Goal: Task Accomplishment & Management: Complete application form

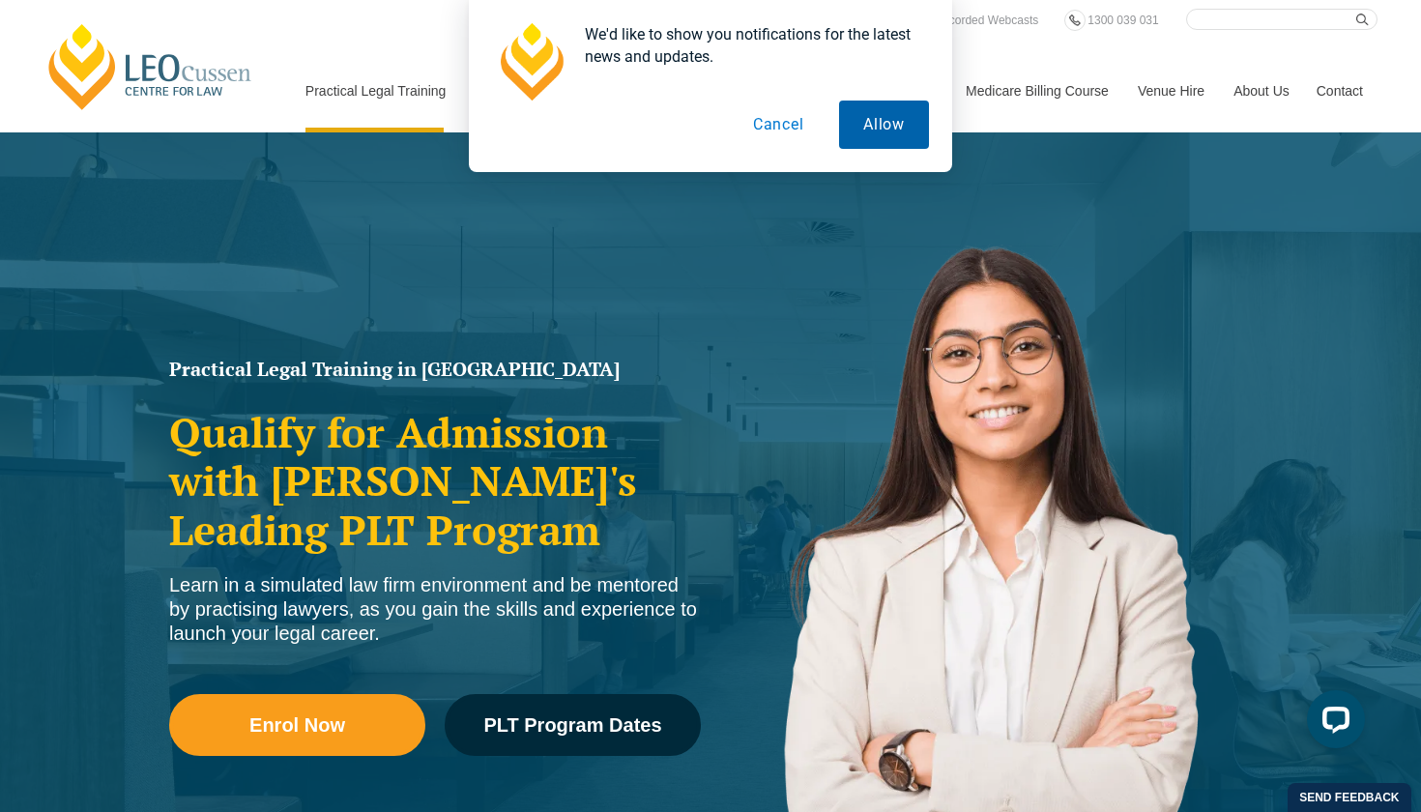
click at [902, 133] on button "Allow" at bounding box center [884, 125] width 90 height 48
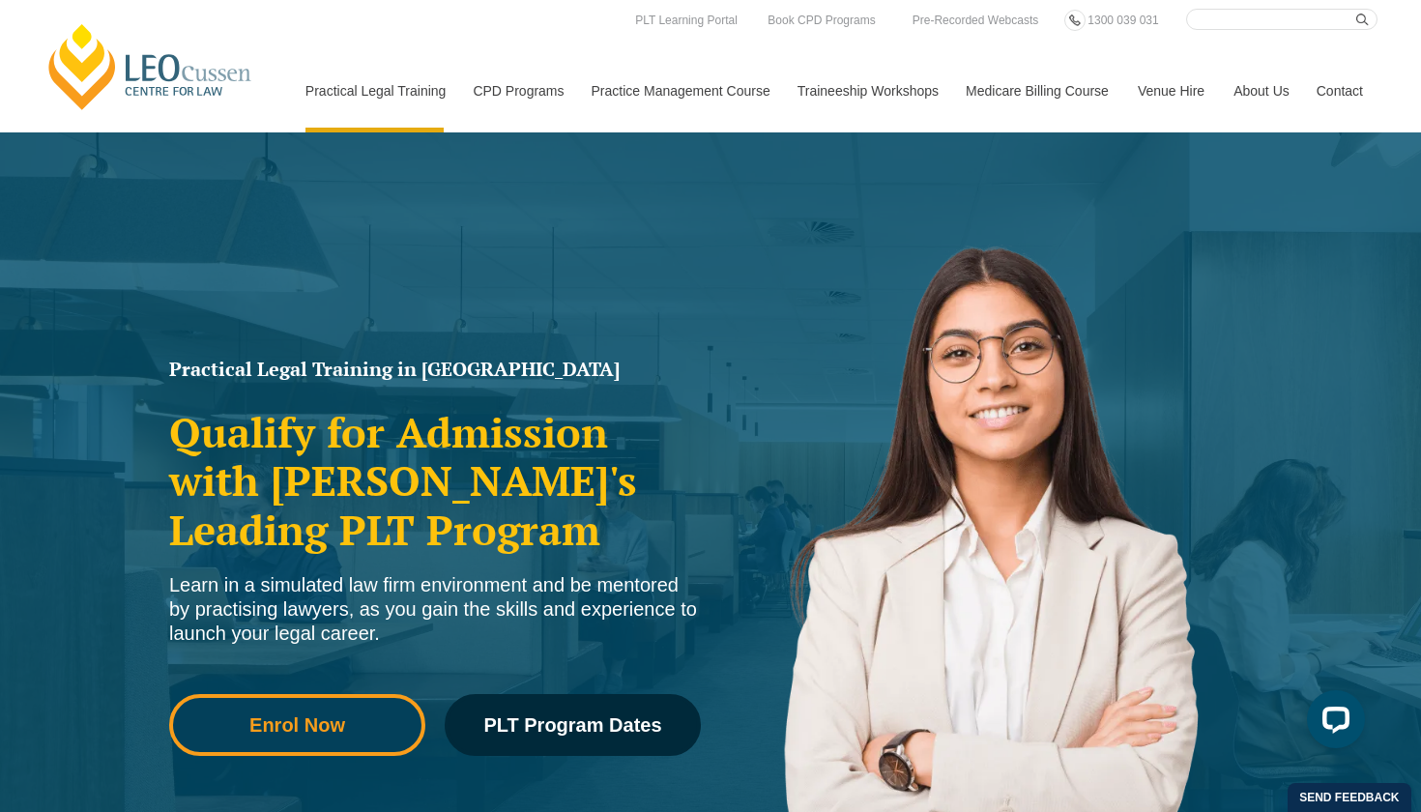
click at [375, 713] on link "Enrol Now" at bounding box center [297, 725] width 256 height 62
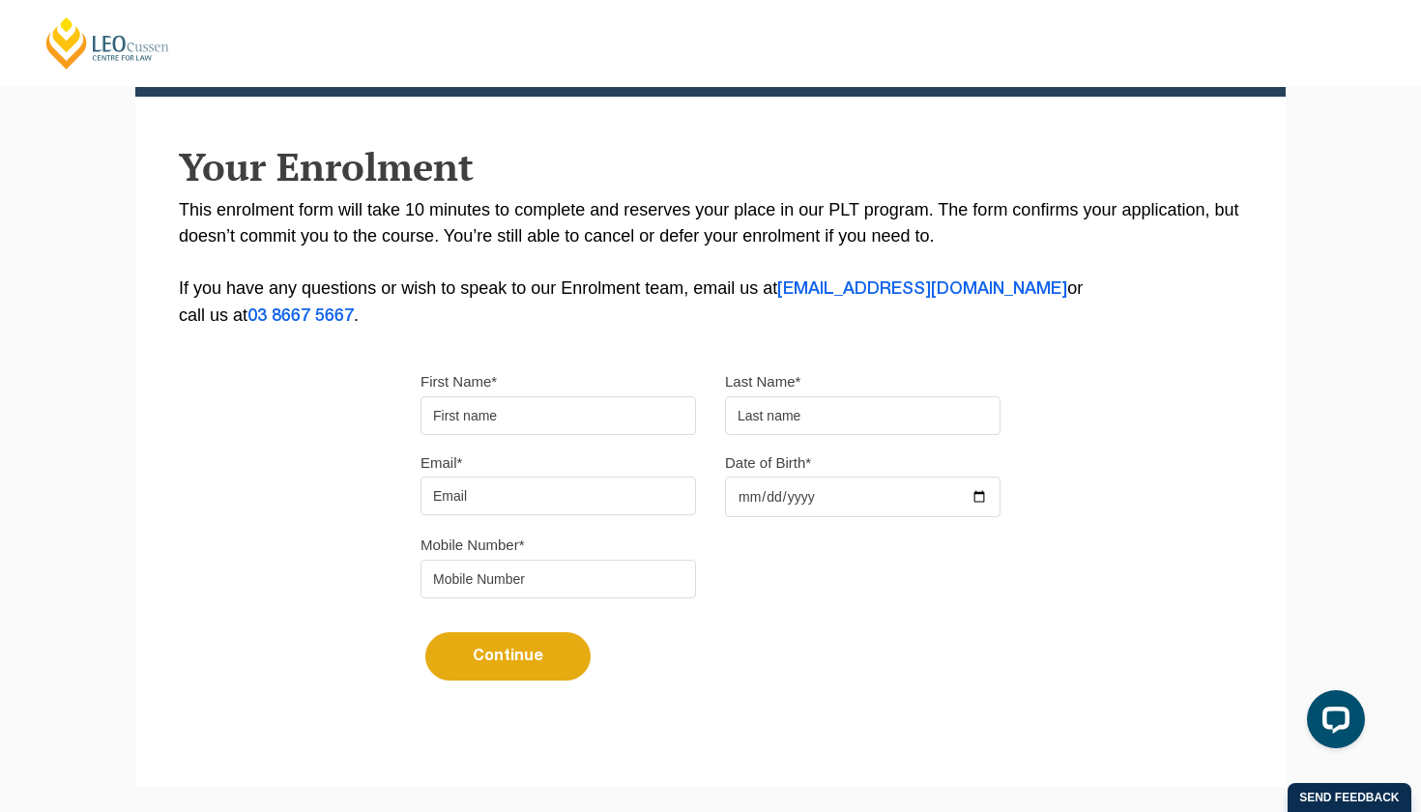
scroll to position [278, 0]
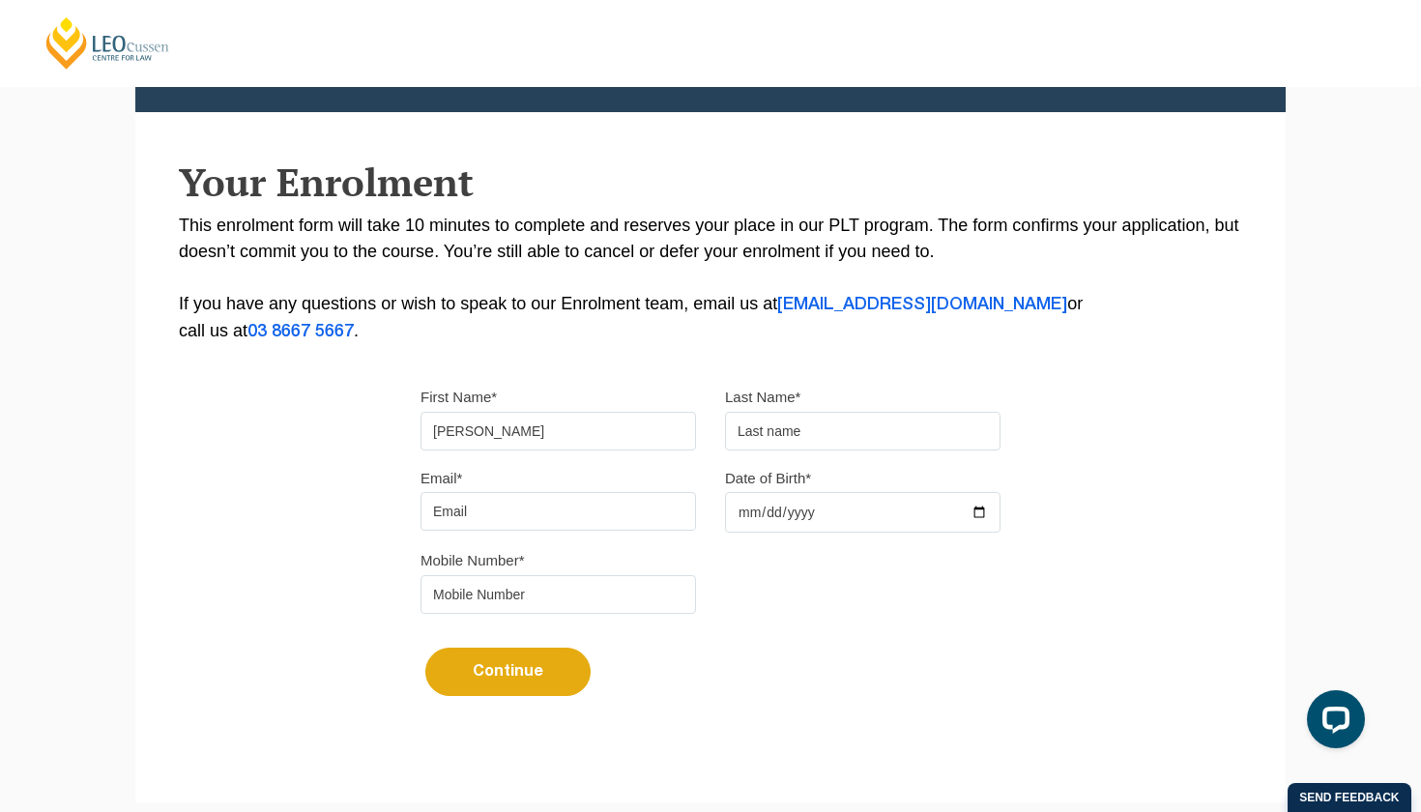
click at [473, 431] on input "[PERSON_NAME]" at bounding box center [559, 431] width 276 height 39
type input "Noa"
click at [751, 439] on input "text" at bounding box center [863, 431] width 276 height 39
type input "b"
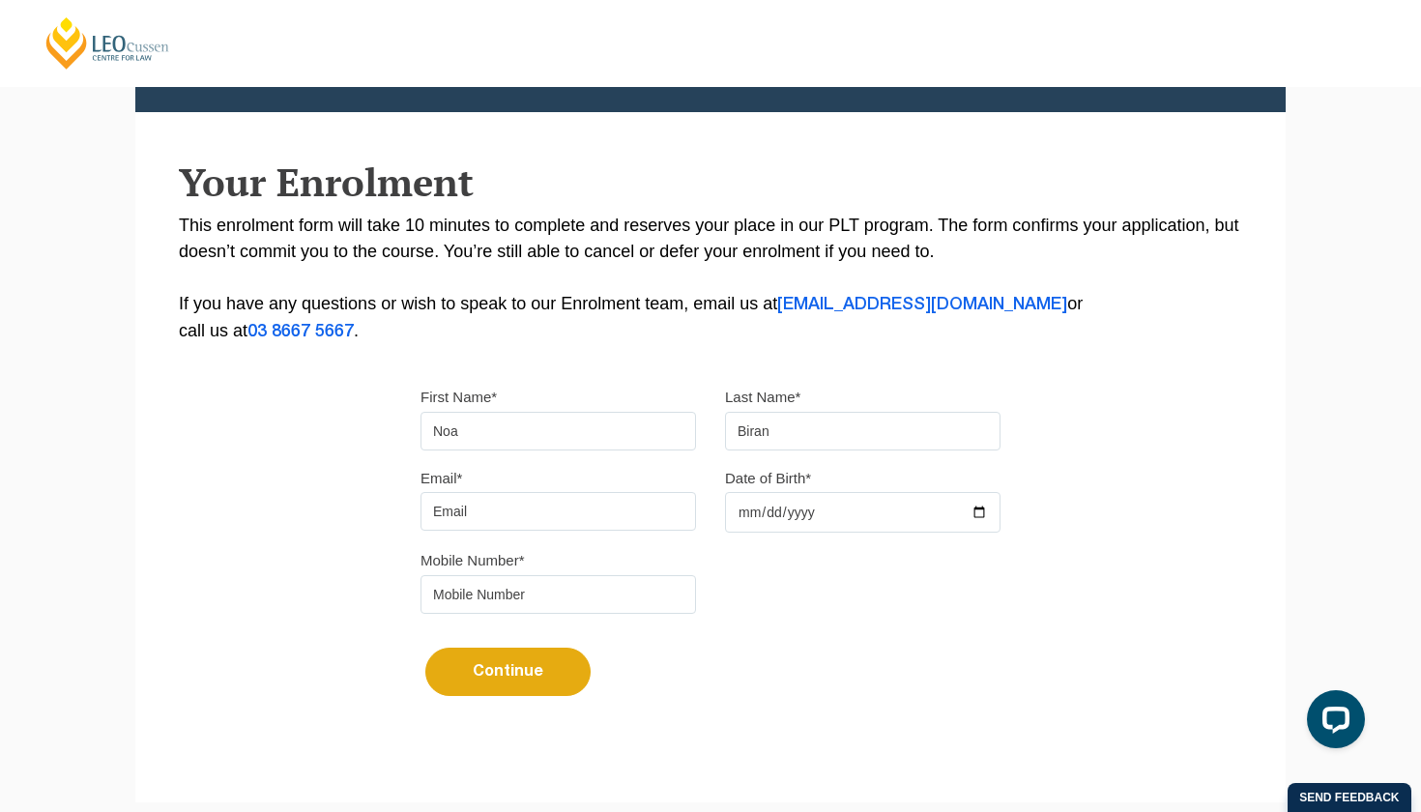
type input "Biran"
type input "[EMAIL_ADDRESS][DOMAIN_NAME]"
click at [822, 523] on input "Date of Birth*" at bounding box center [863, 512] width 276 height 41
click at [773, 507] on input "Date of Birth*" at bounding box center [863, 512] width 276 height 41
click at [773, 508] on input "Date of Birth*" at bounding box center [863, 512] width 276 height 41
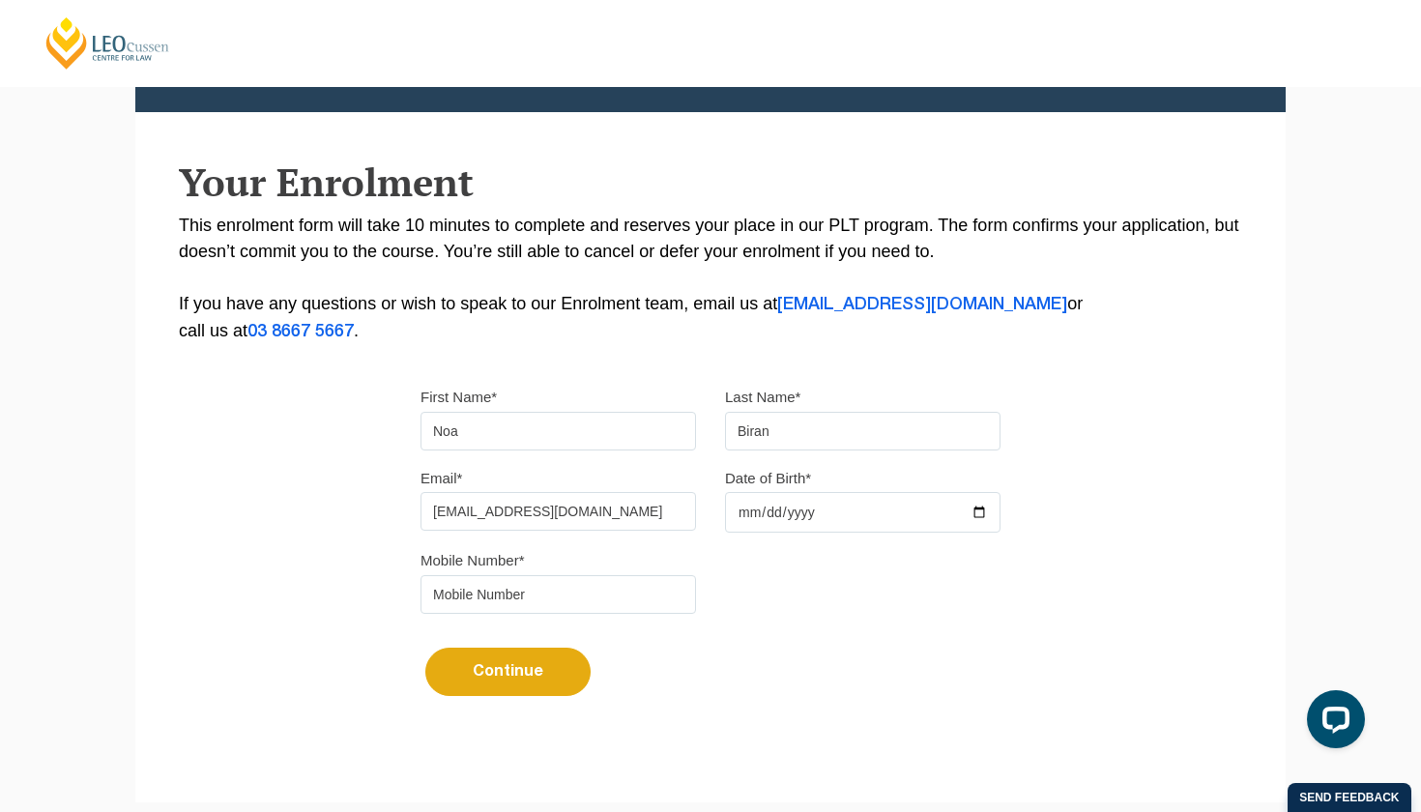
click at [808, 517] on input "Date of Birth*" at bounding box center [863, 512] width 276 height 41
click at [765, 515] on input "Date of Birth*" at bounding box center [863, 512] width 276 height 41
type input "[DATE]"
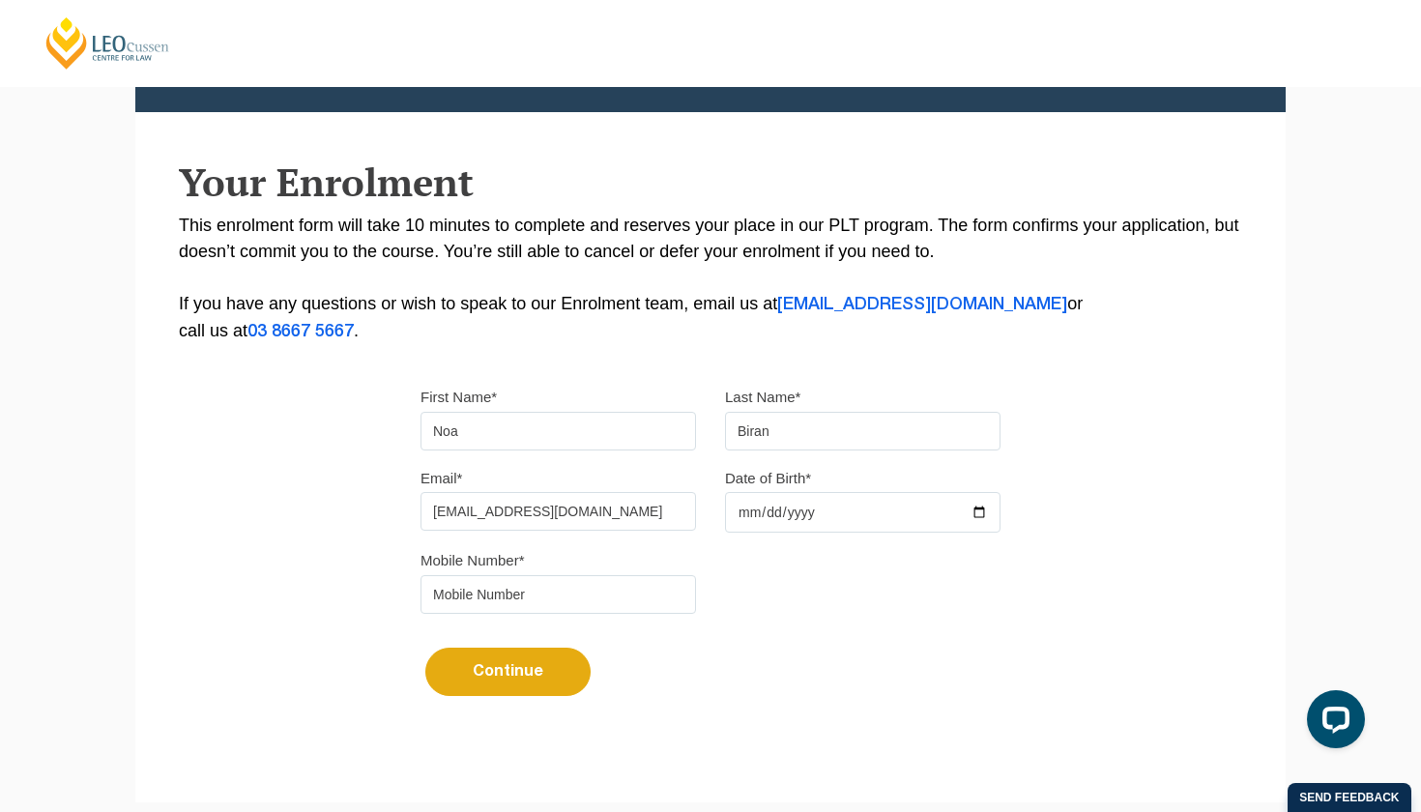
click at [747, 510] on input "[DATE]" at bounding box center [863, 512] width 276 height 41
type input "[DATE]"
type input "0437759555"
click at [456, 664] on button "Continue" at bounding box center [507, 672] width 165 height 48
select select
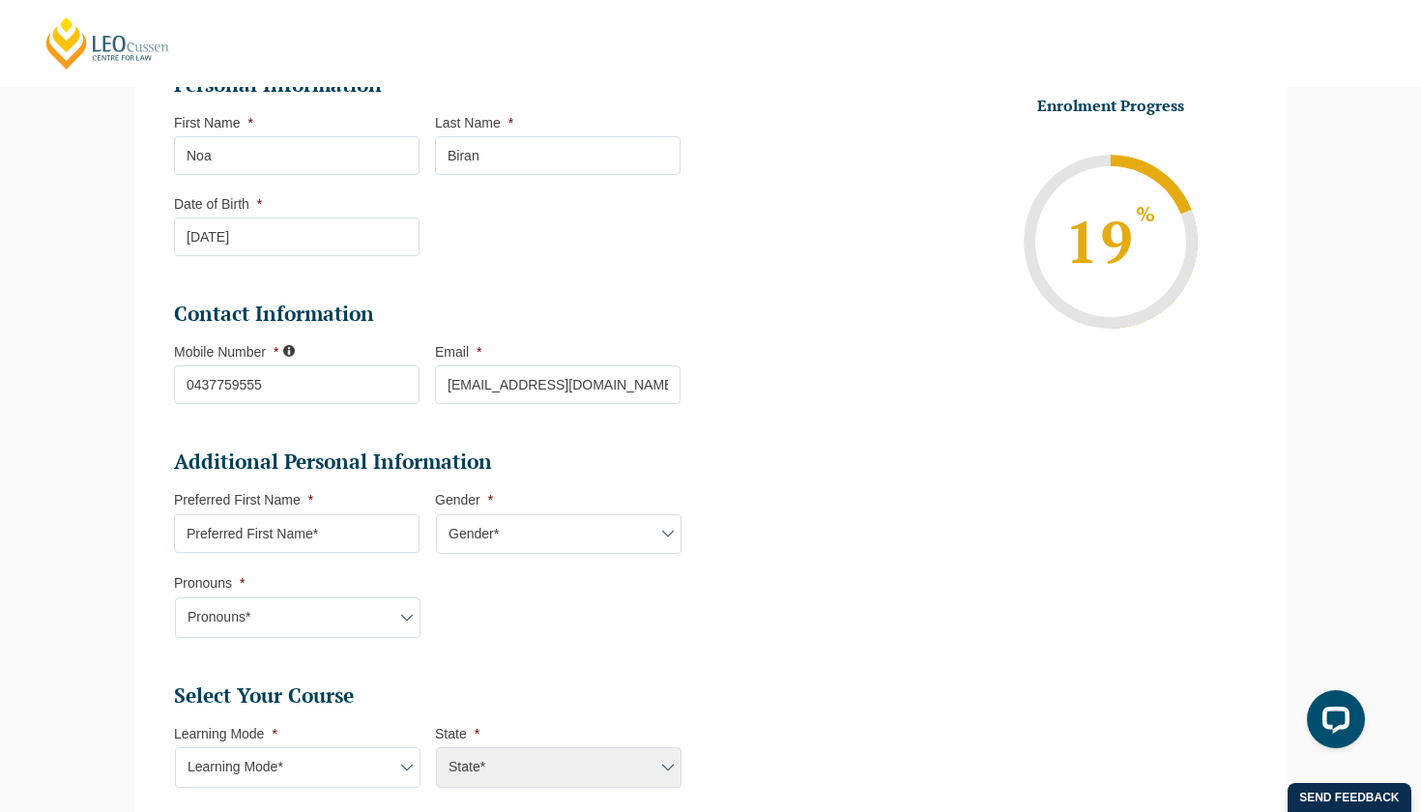
scroll to position [293, 0]
type input "Noa"
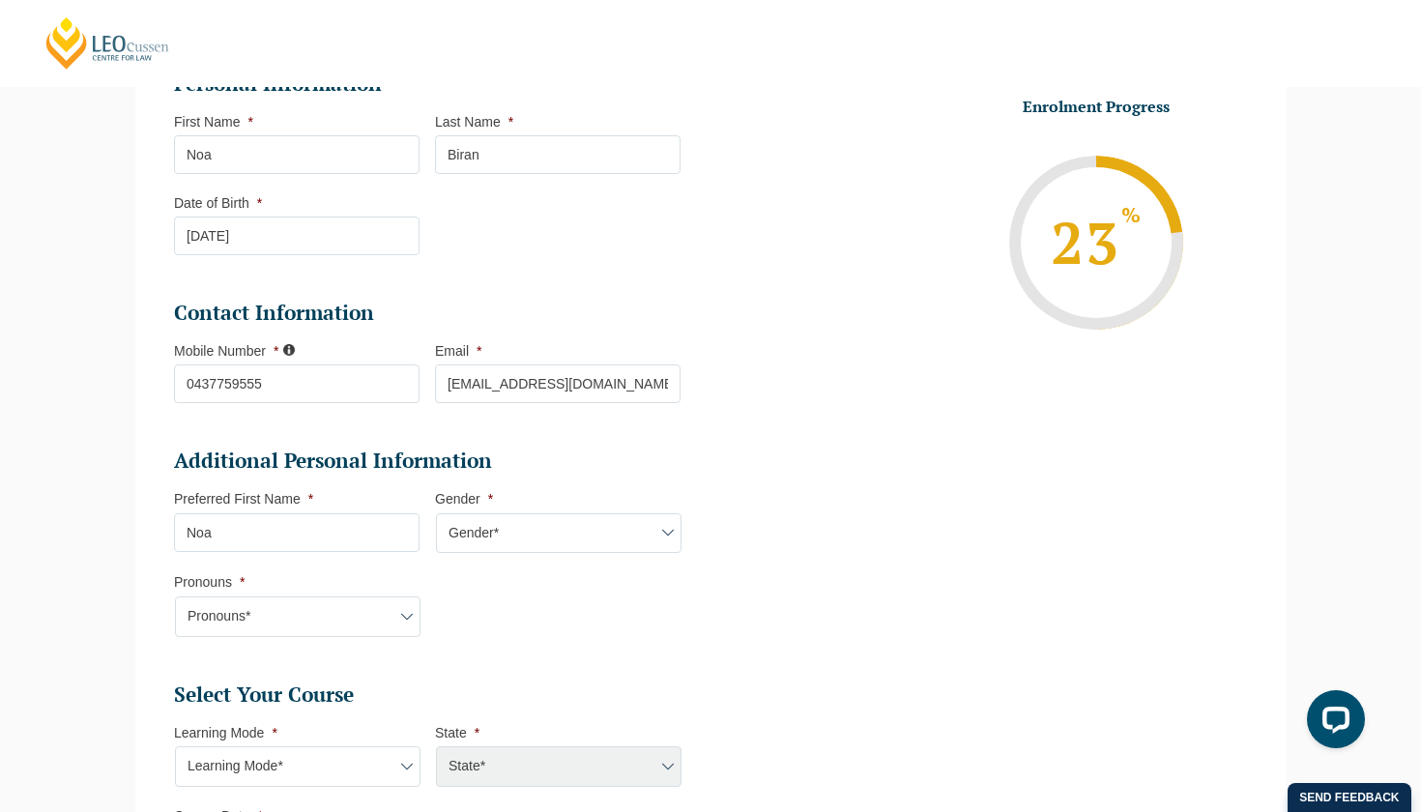
select select "[DEMOGRAPHIC_DATA]"
select select "She/Her/Hers"
select select "Blended Full Time Learning"
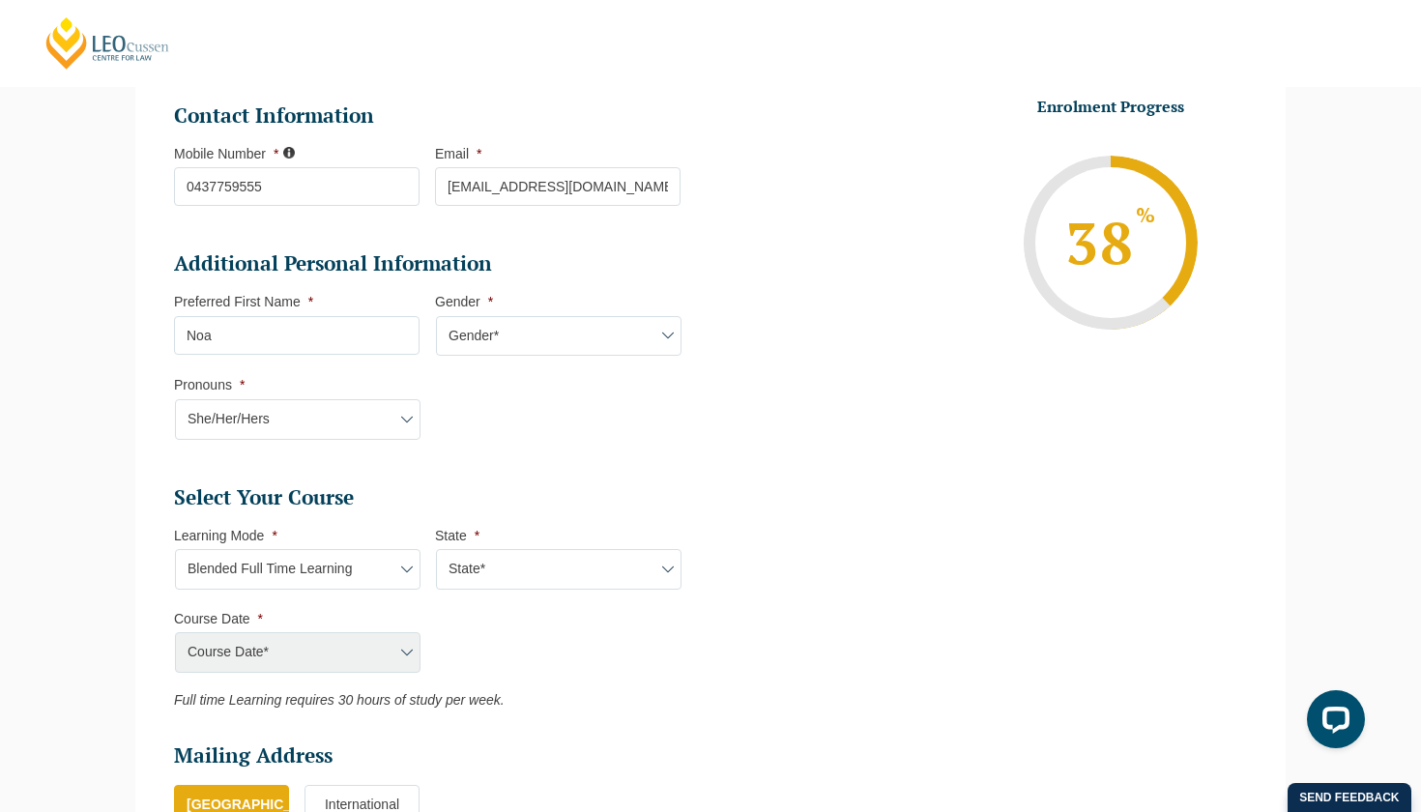
scroll to position [508, 0]
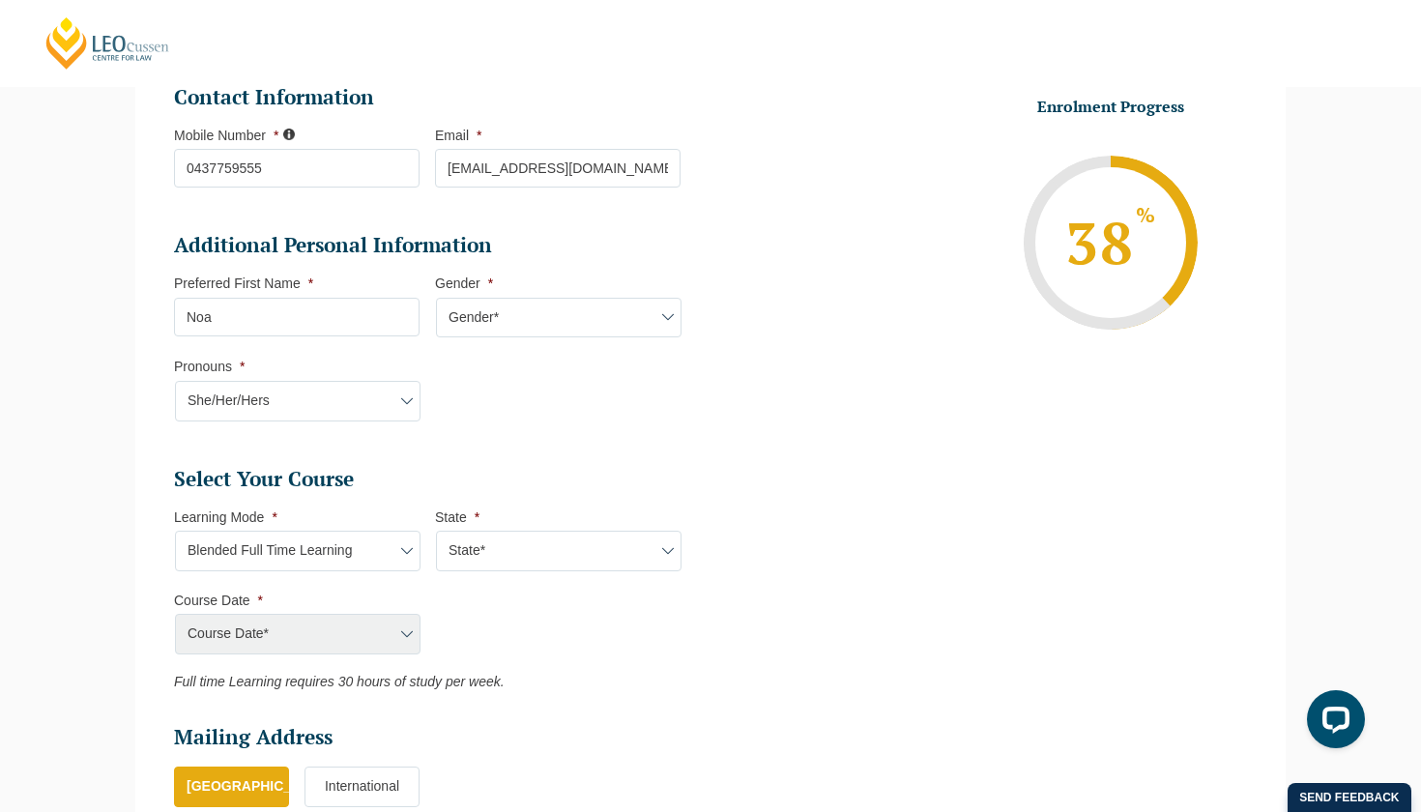
select select "VIC"
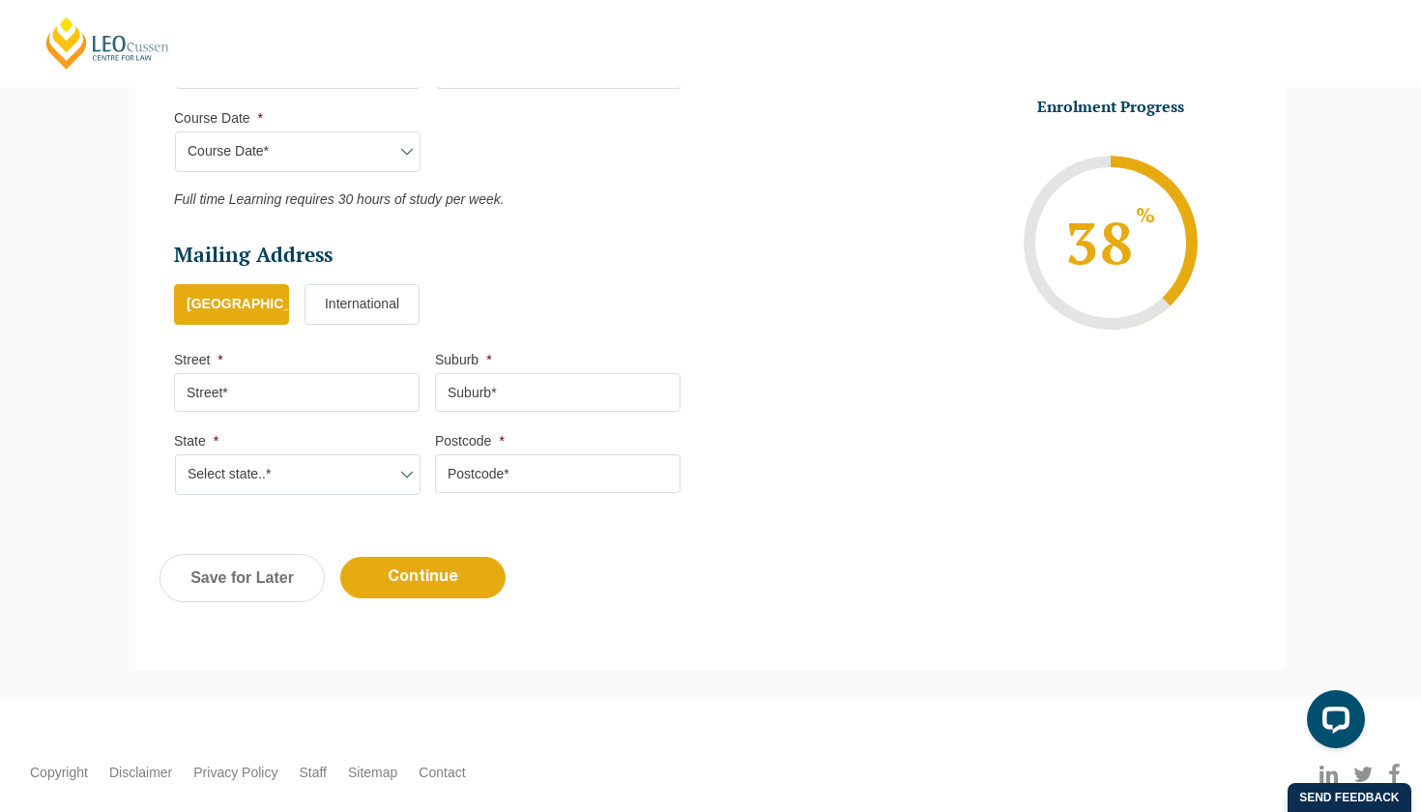
scroll to position [673, 0]
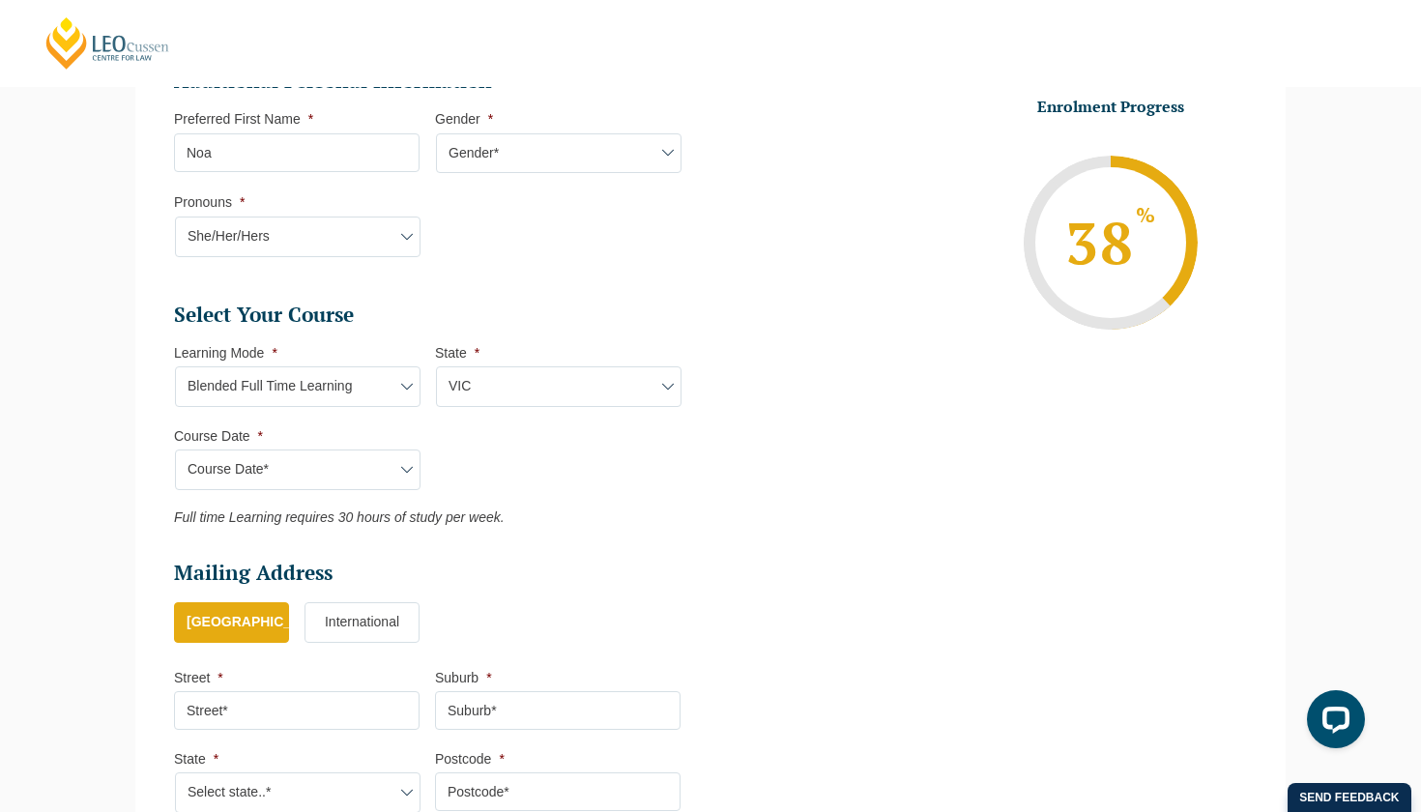
select select "[DATE] ([DATE] to [DATE])"
type input "Intake [DATE] FT"
type input "Practical Legal Training ([GEOGRAPHIC_DATA])"
select select "[PERSON_NAME] (JUN) 2026 Full Time Blended"
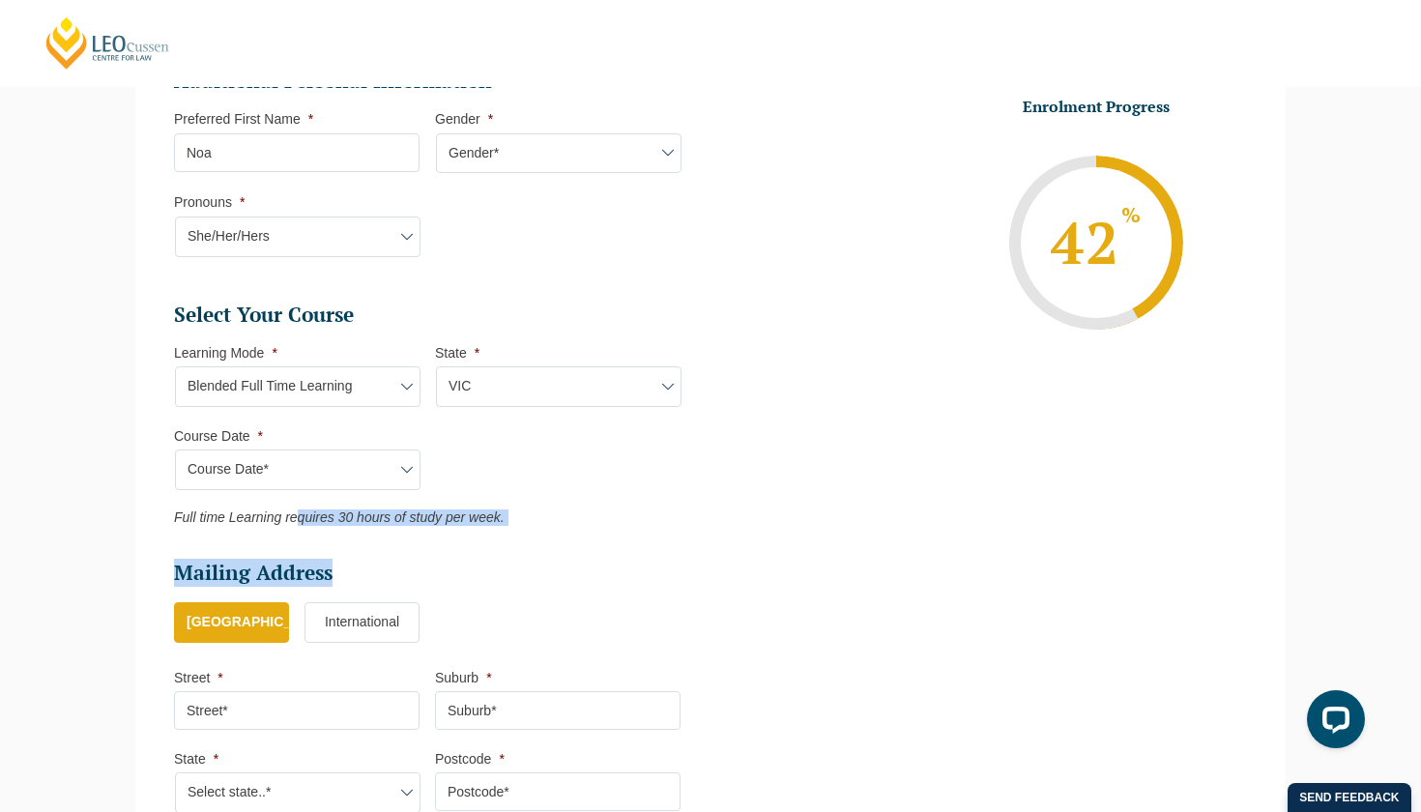
drag, startPoint x: 298, startPoint y: 510, endPoint x: 539, endPoint y: 538, distance: 243.3
click at [537, 537] on ul "Personal Information First Name * Noa Last Name * [PERSON_NAME] Date of Birth *…" at bounding box center [435, 249] width 522 height 1167
click at [538, 538] on ul "Personal Information First Name * Noa Last Name * [PERSON_NAME] Date of Birth *…" at bounding box center [435, 249] width 522 height 1167
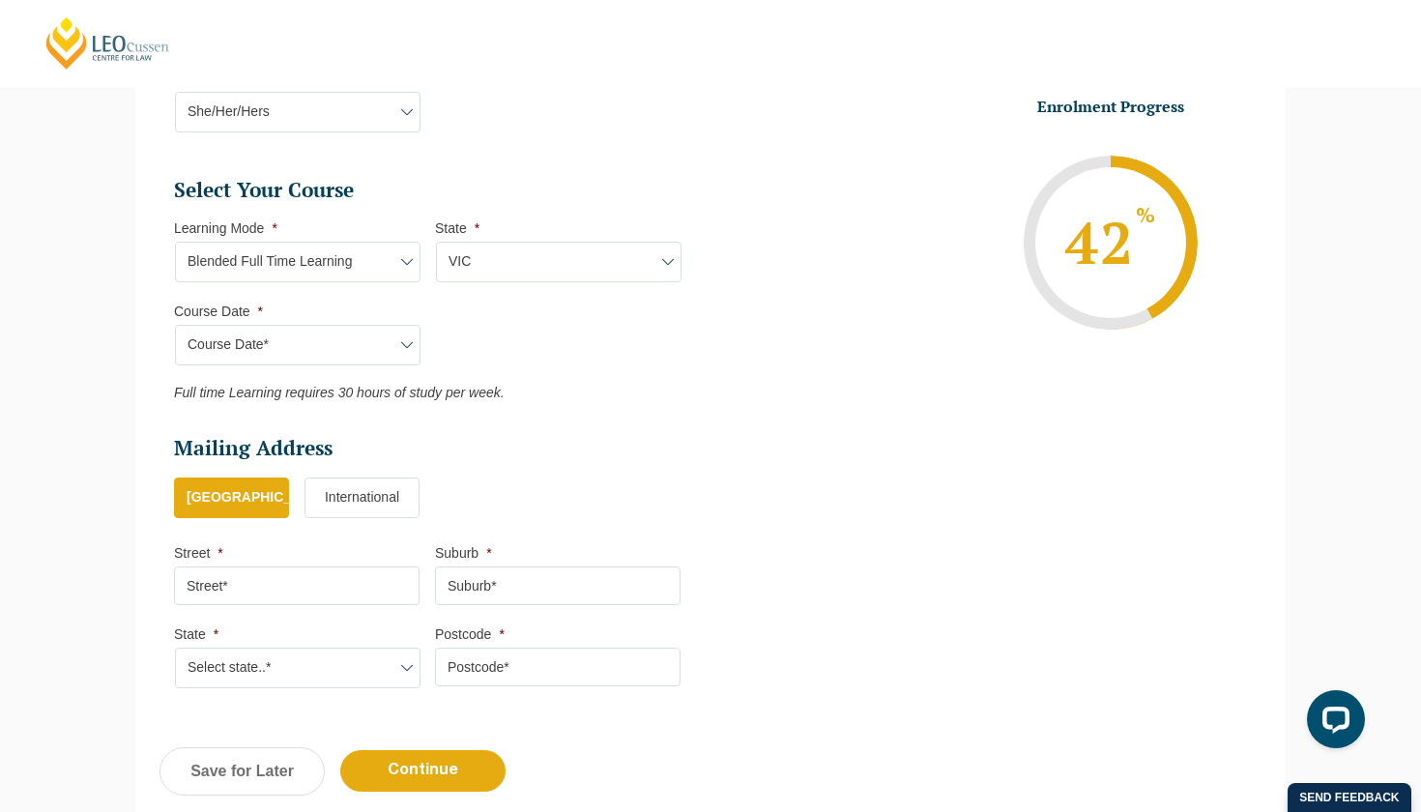
scroll to position [833, 0]
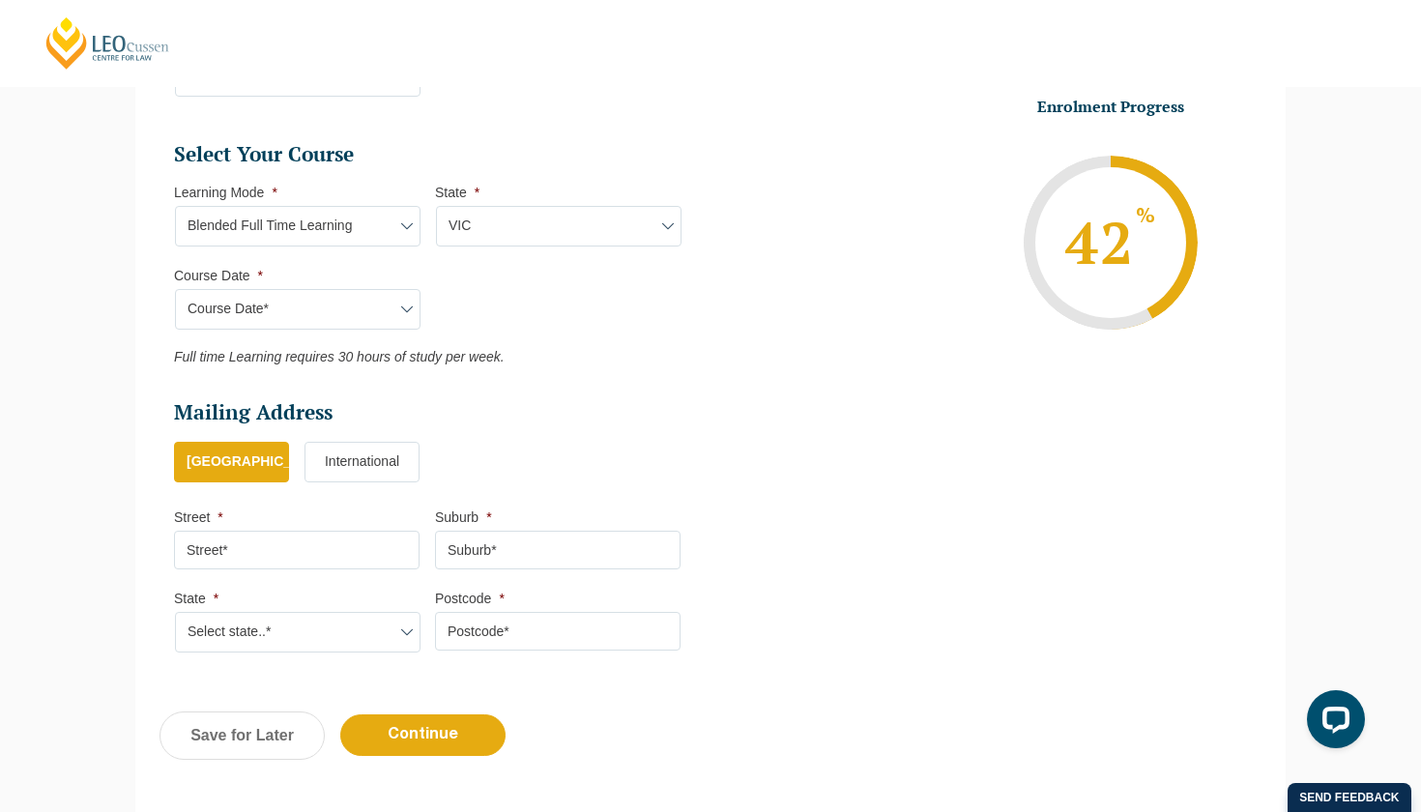
click at [256, 512] on li "Street *" at bounding box center [304, 538] width 261 height 61
type input "5 Roosevelt"
click at [487, 553] on input "Suburb *" at bounding box center [558, 550] width 246 height 39
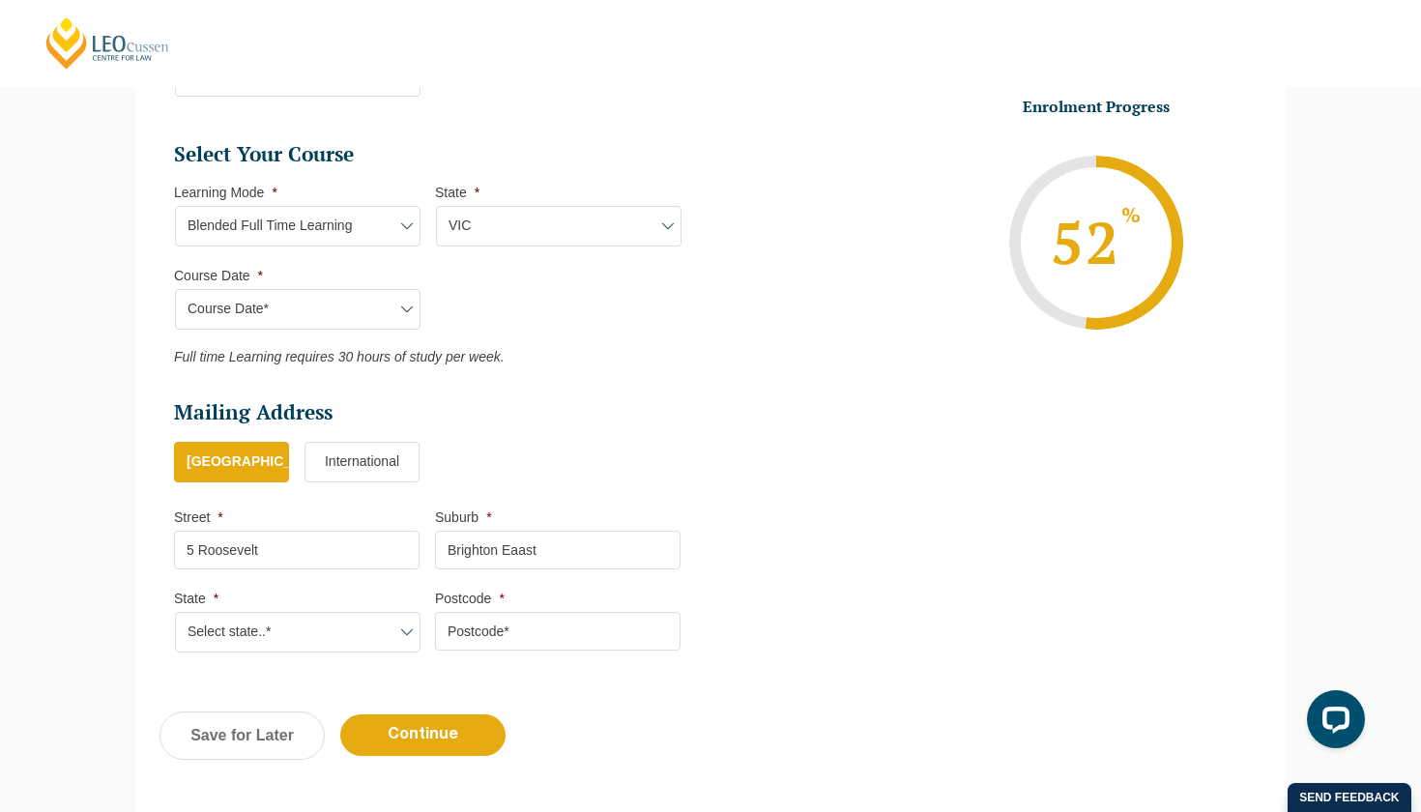
click at [317, 612] on select "Select state..* [GEOGRAPHIC_DATA] [GEOGRAPHIC_DATA] [GEOGRAPHIC_DATA] SA [GEOGR…" at bounding box center [298, 632] width 246 height 41
click at [521, 536] on input "Brighton Eaast" at bounding box center [558, 550] width 246 height 39
type input "[GEOGRAPHIC_DATA]"
select select "VIC"
type input "2"
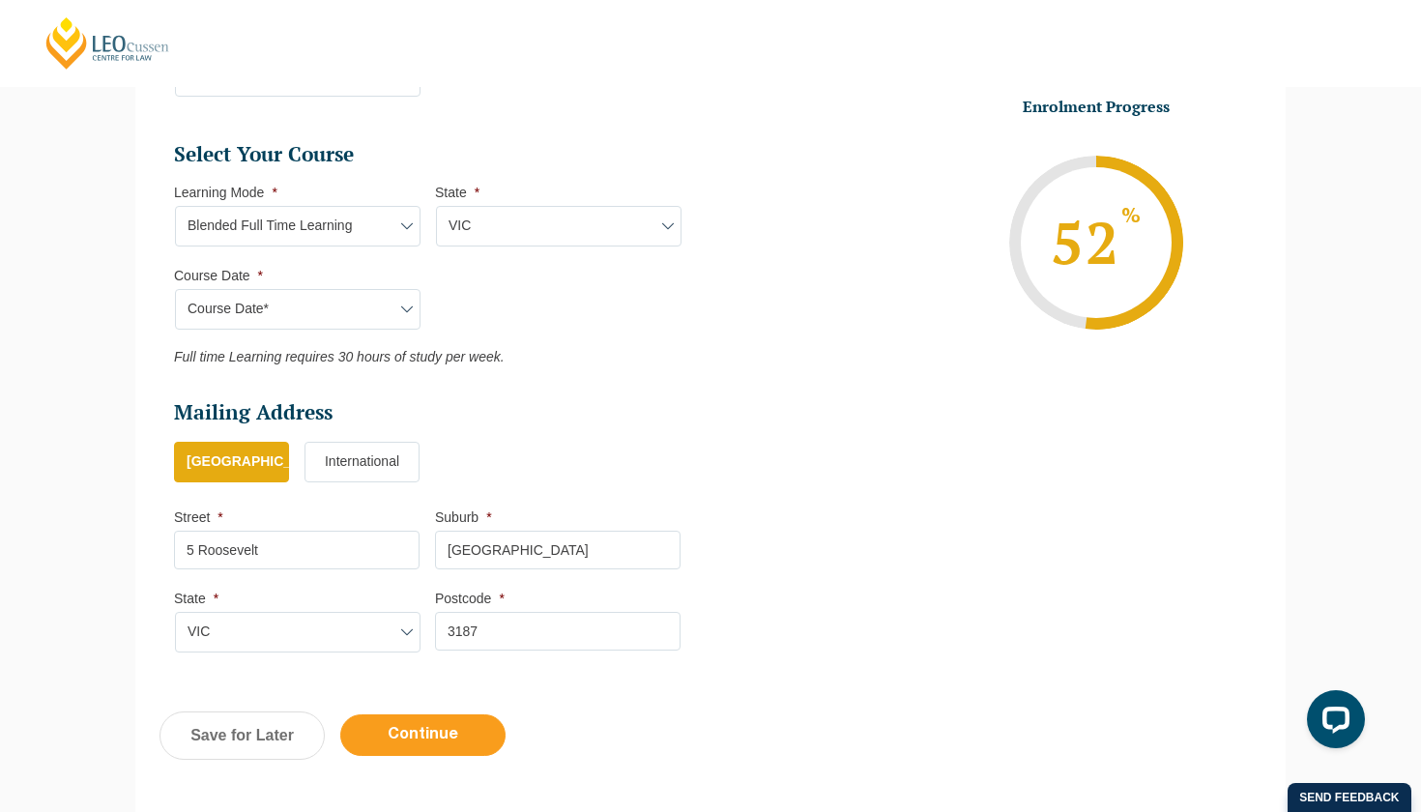
type input "3187"
click at [399, 715] on input "Continue" at bounding box center [422, 735] width 165 height 42
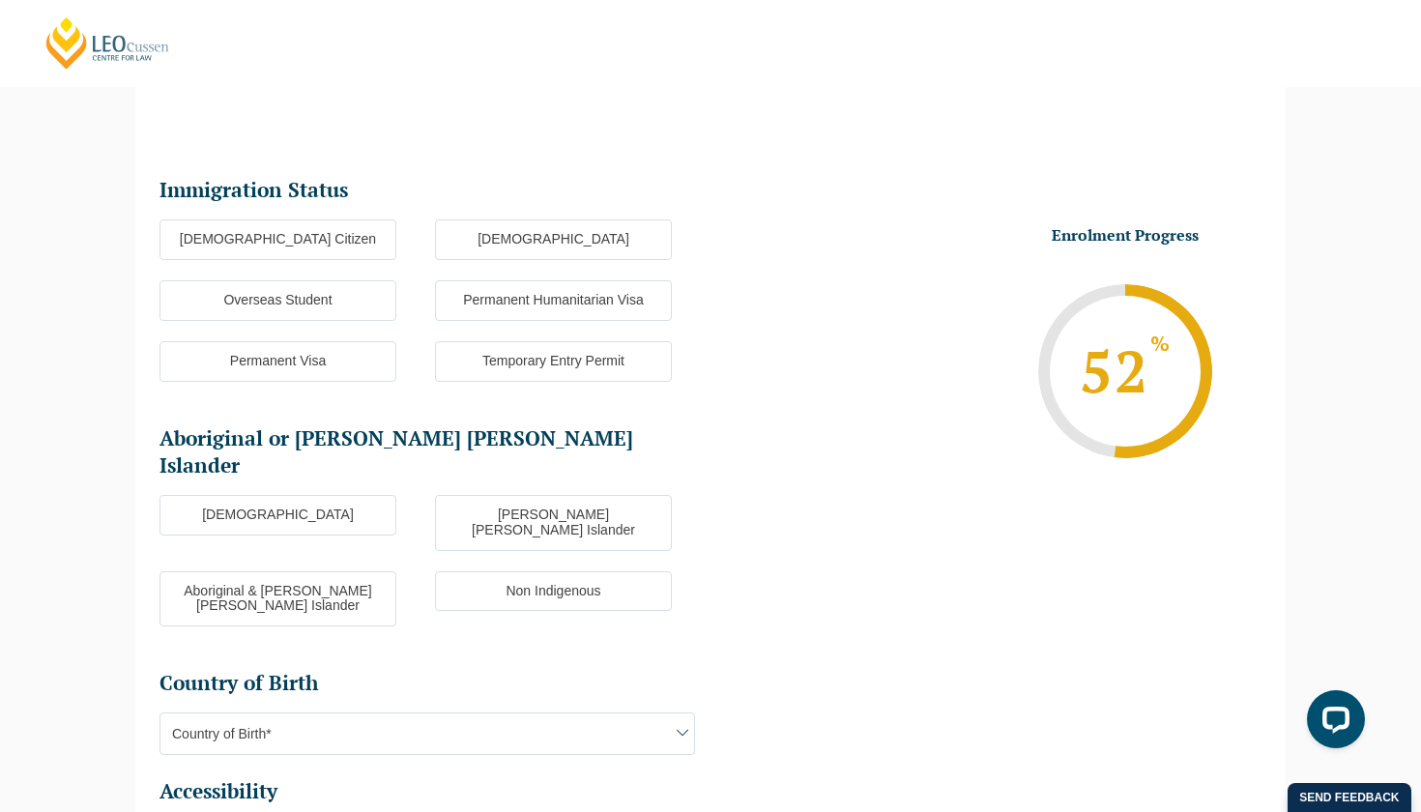
scroll to position [167, 0]
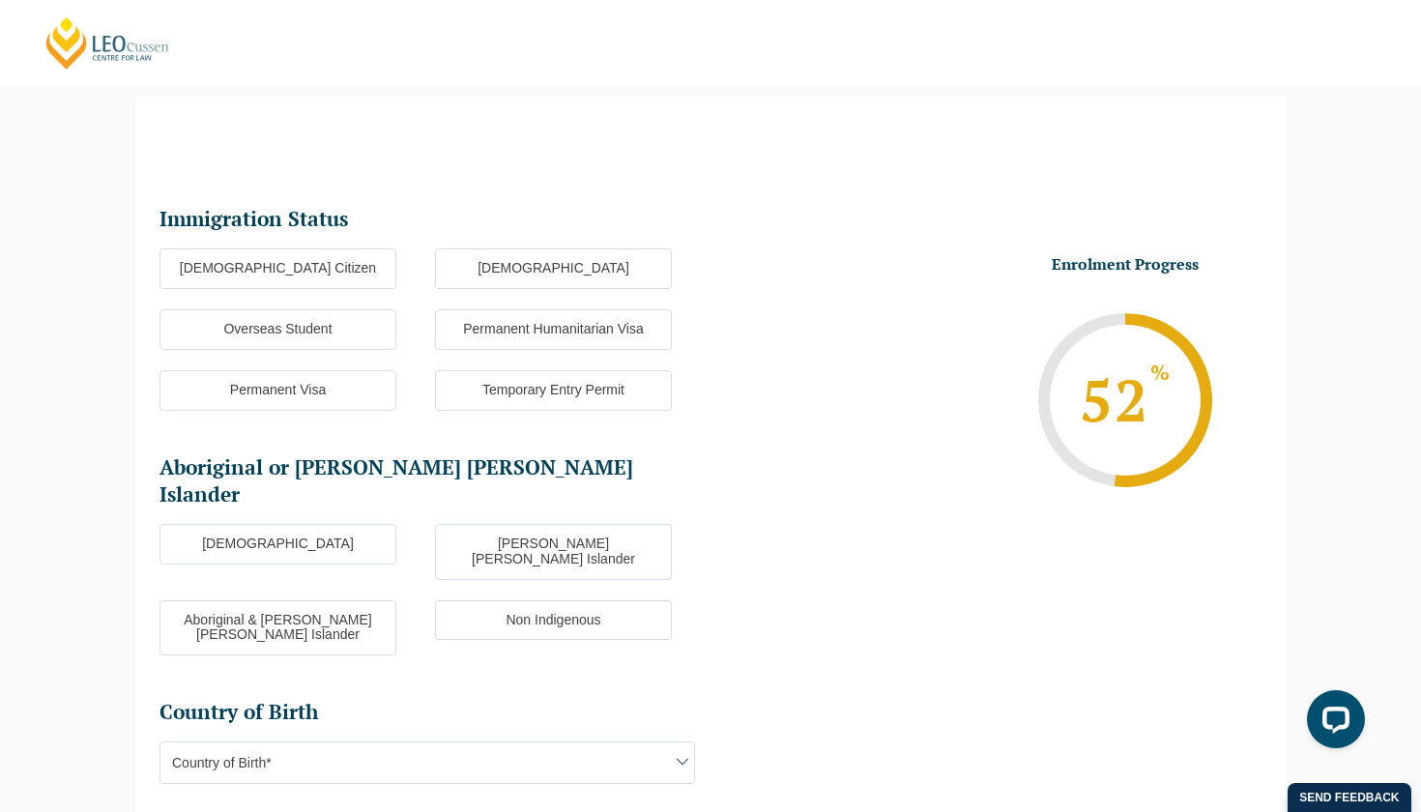
click at [352, 273] on label "[DEMOGRAPHIC_DATA] Citizen" at bounding box center [278, 268] width 237 height 41
click at [0, 0] on input "[DEMOGRAPHIC_DATA] Citizen" at bounding box center [0, 0] width 0 height 0
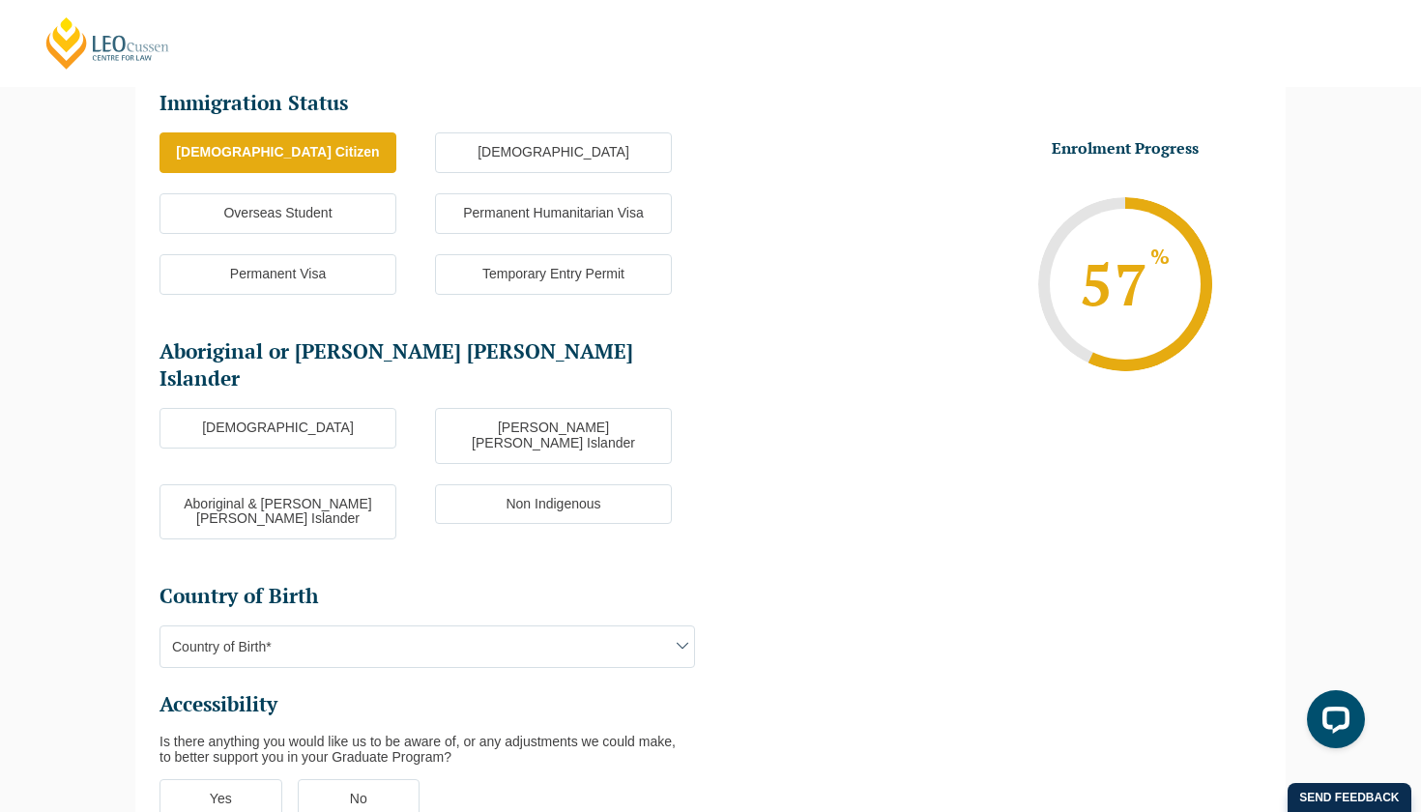
scroll to position [288, 0]
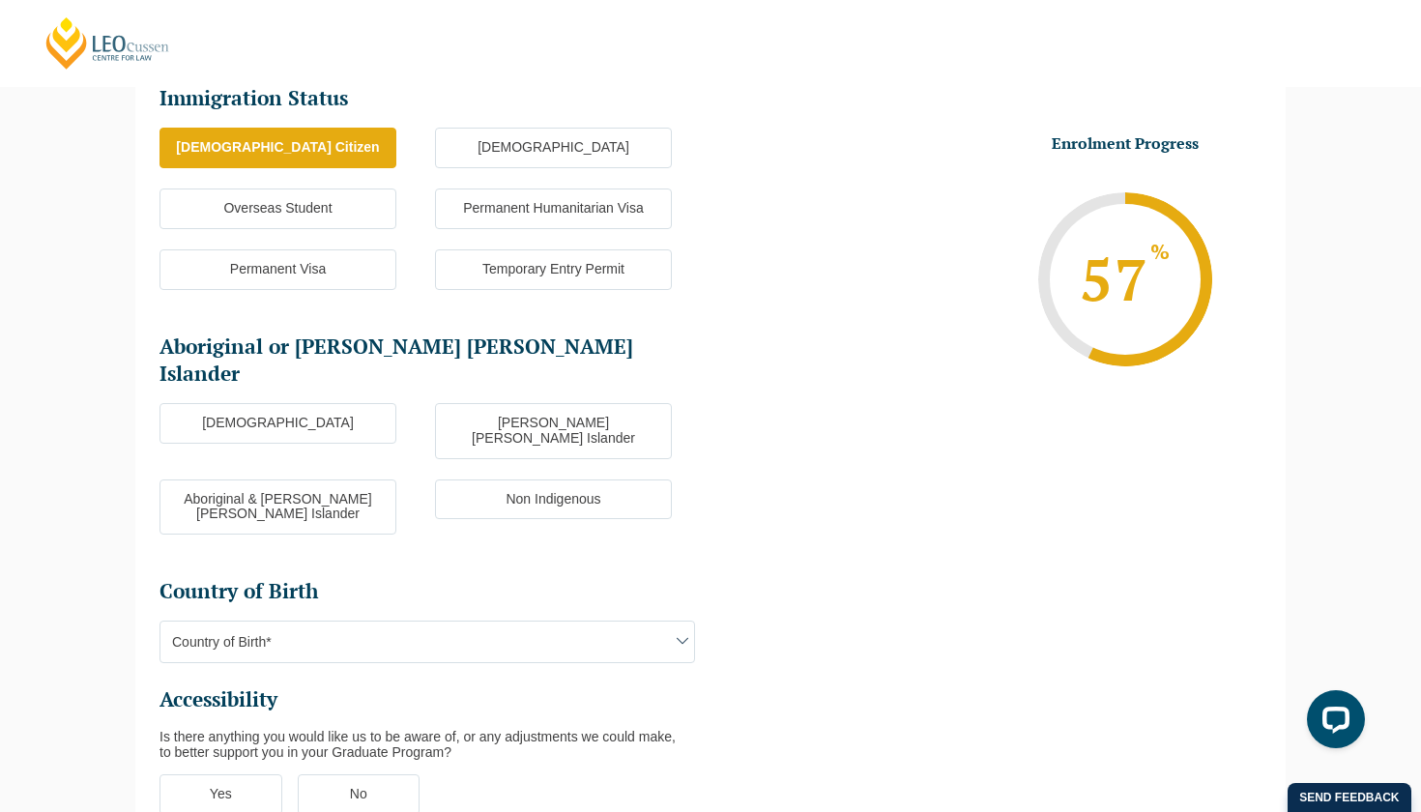
click at [482, 479] on label "Non Indigenous" at bounding box center [553, 499] width 237 height 41
click at [0, 0] on input "Non Indigenous" at bounding box center [0, 0] width 0 height 0
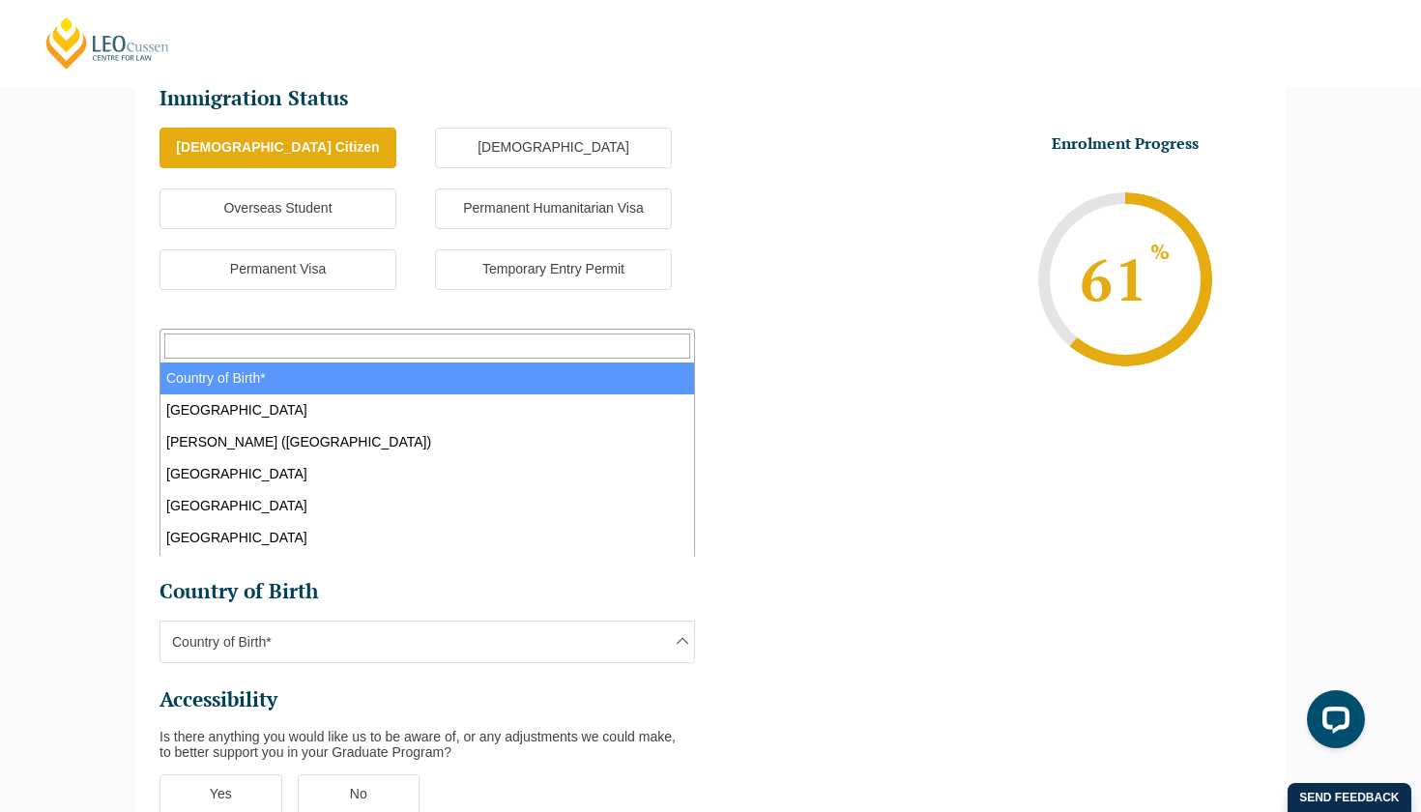
click at [380, 622] on span "Country of Birth*" at bounding box center [427, 642] width 534 height 41
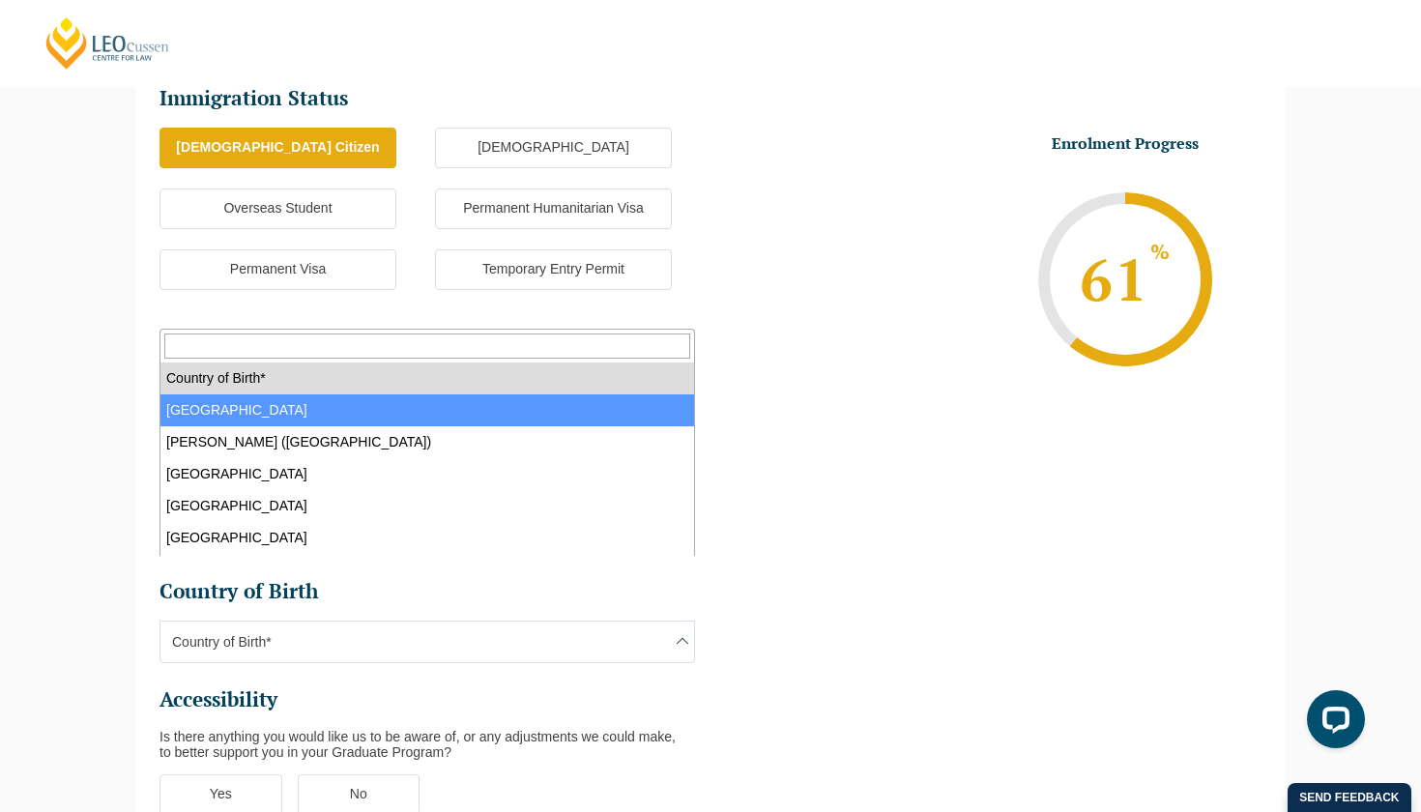
select select "Australia 1101"
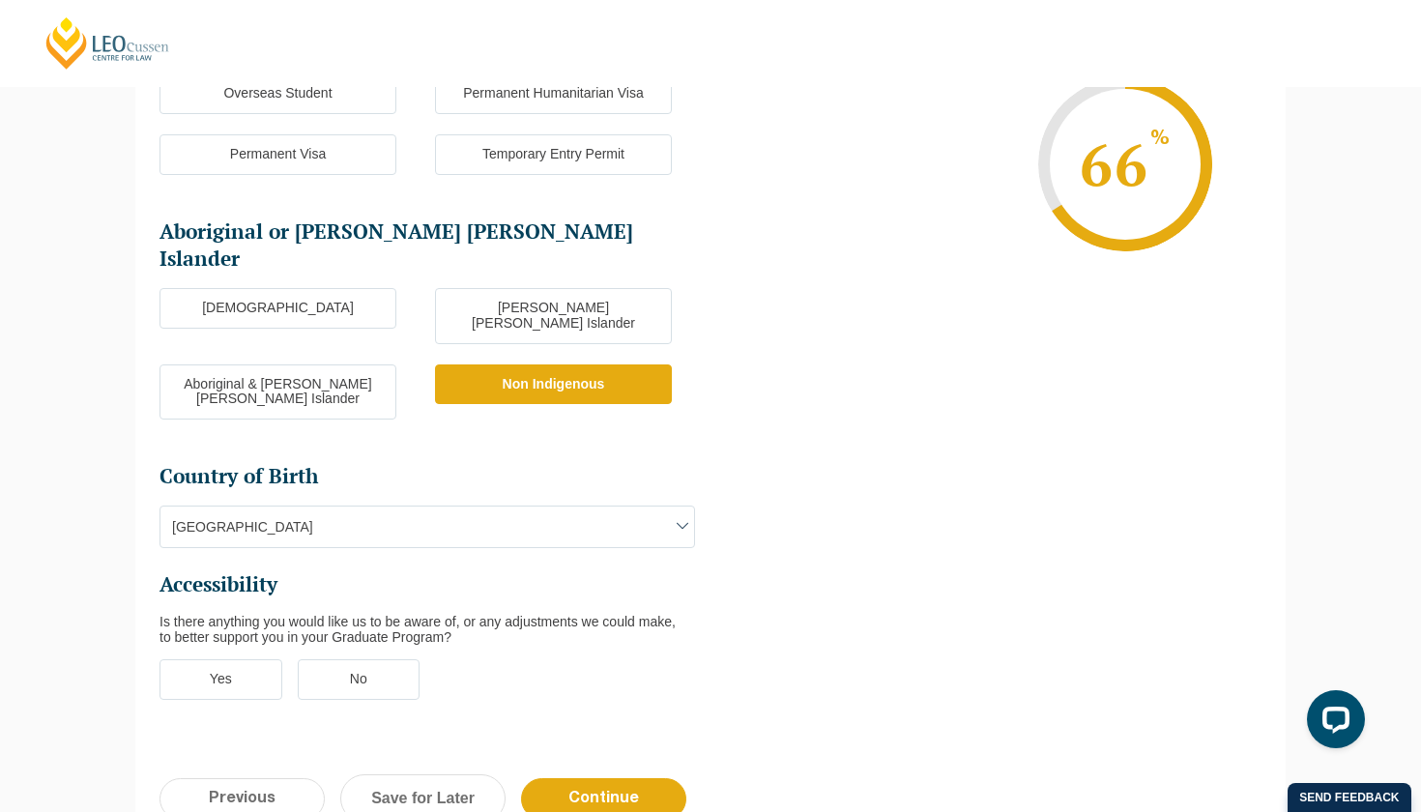
scroll to position [529, 0]
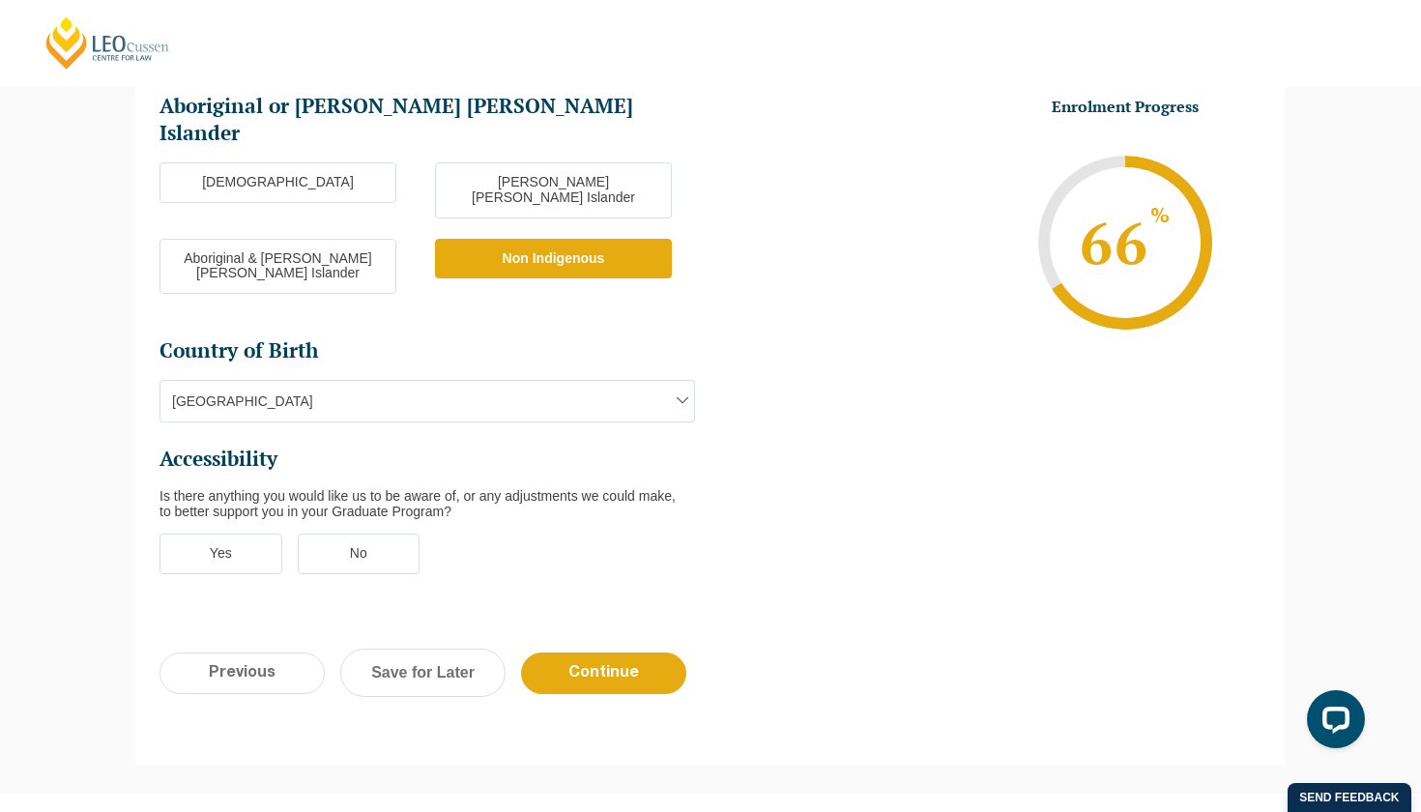
click at [361, 534] on label "No" at bounding box center [359, 554] width 123 height 41
click at [0, 0] on input "No" at bounding box center [0, 0] width 0 height 0
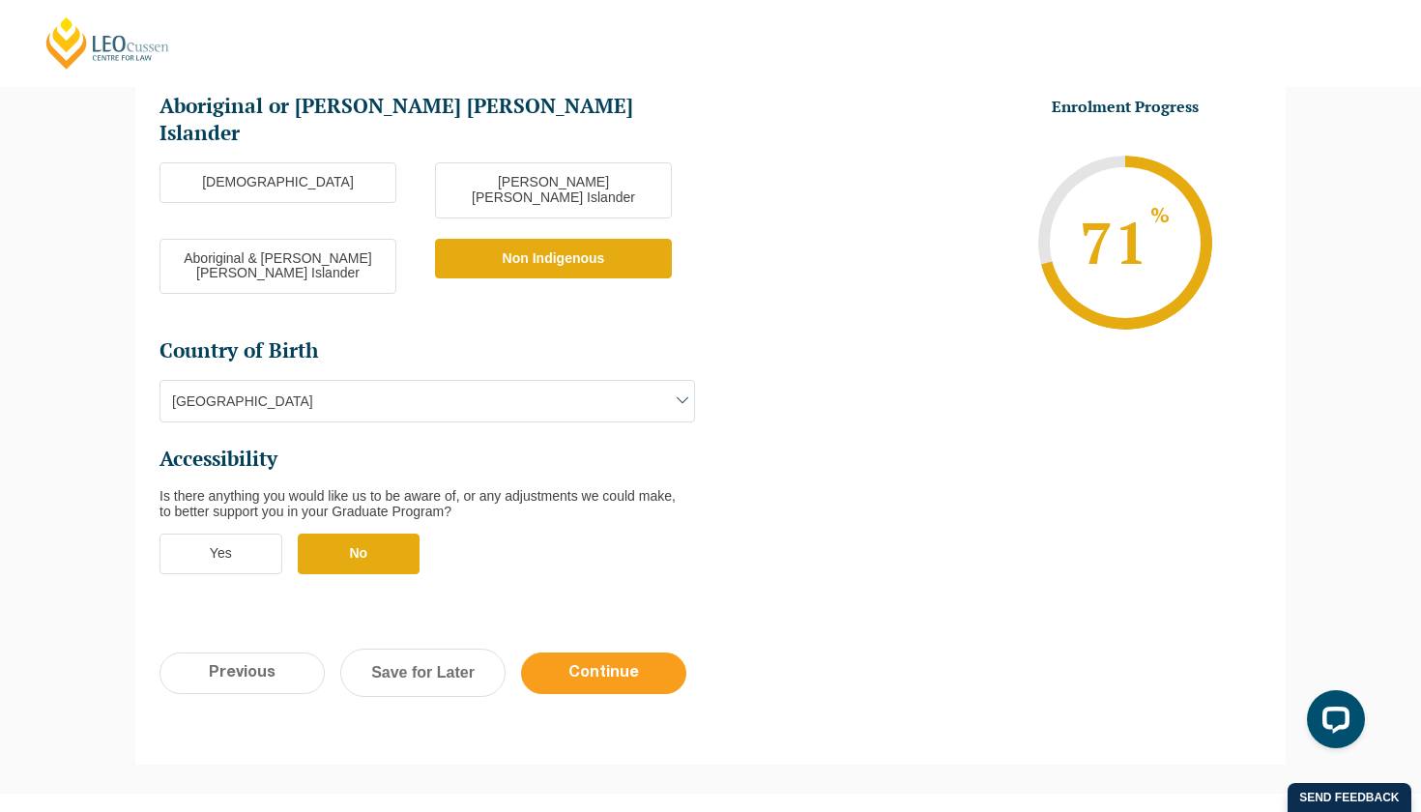
click at [567, 653] on input "Continue" at bounding box center [603, 674] width 165 height 42
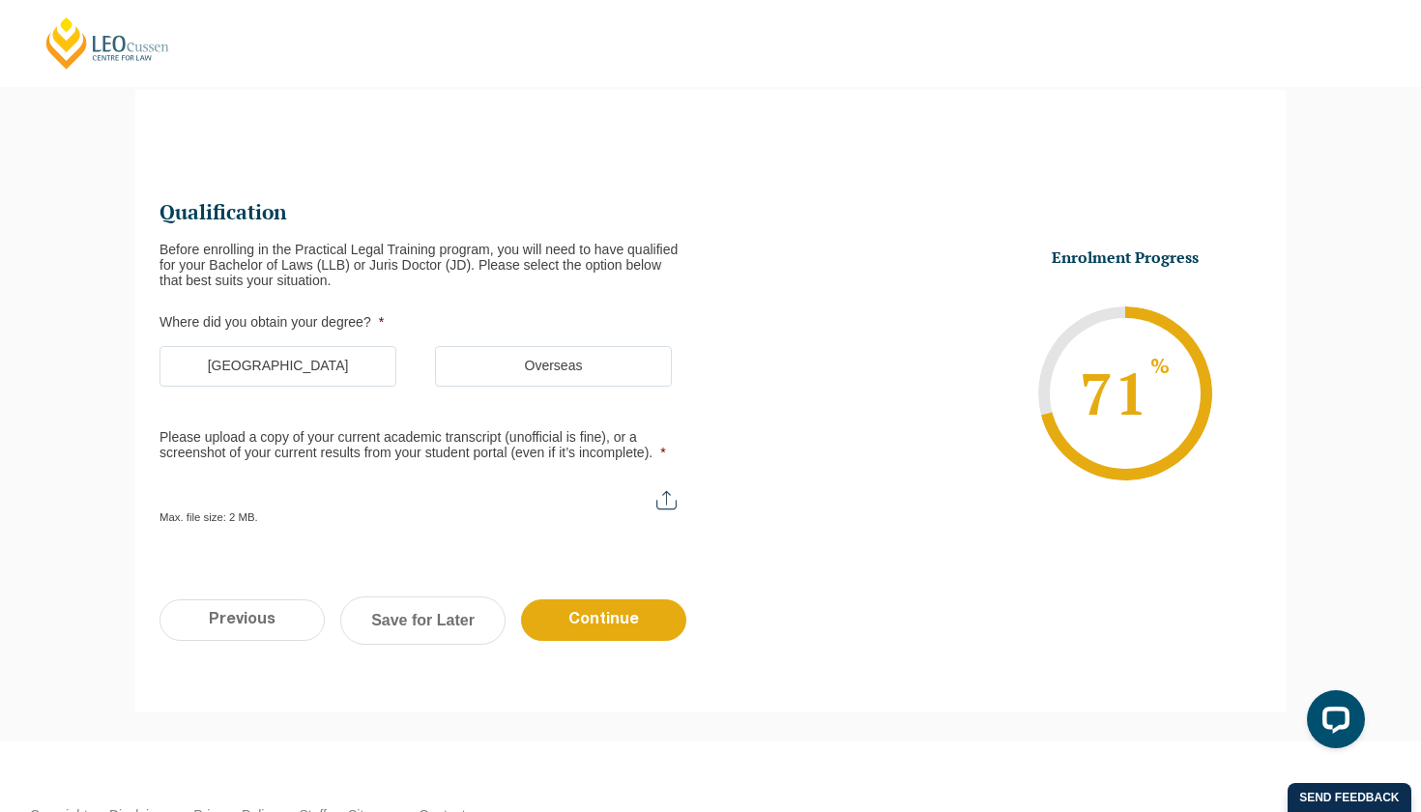
scroll to position [167, 0]
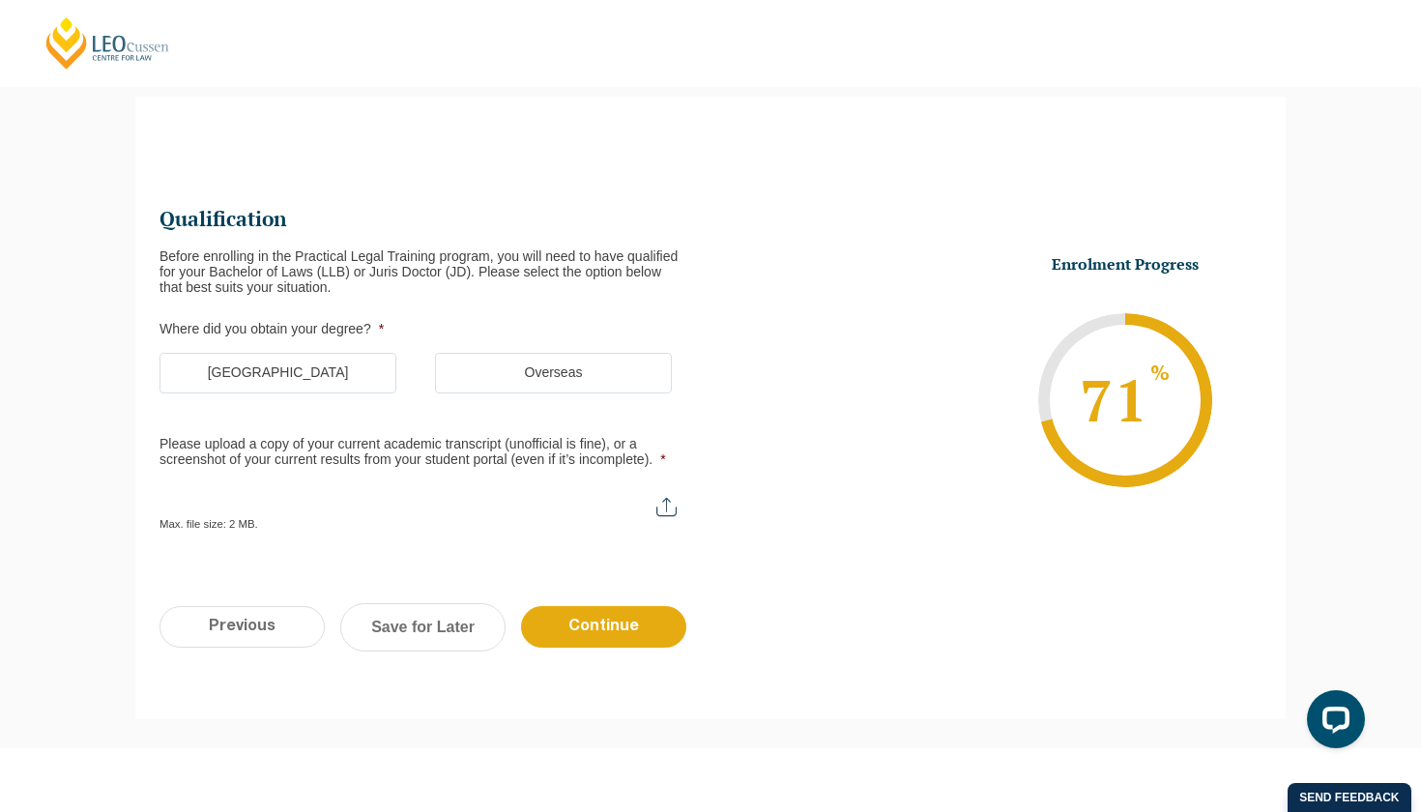
click at [348, 368] on label "[GEOGRAPHIC_DATA]" at bounding box center [278, 373] width 237 height 41
click at [0, 0] on input "[GEOGRAPHIC_DATA]" at bounding box center [0, 0] width 0 height 0
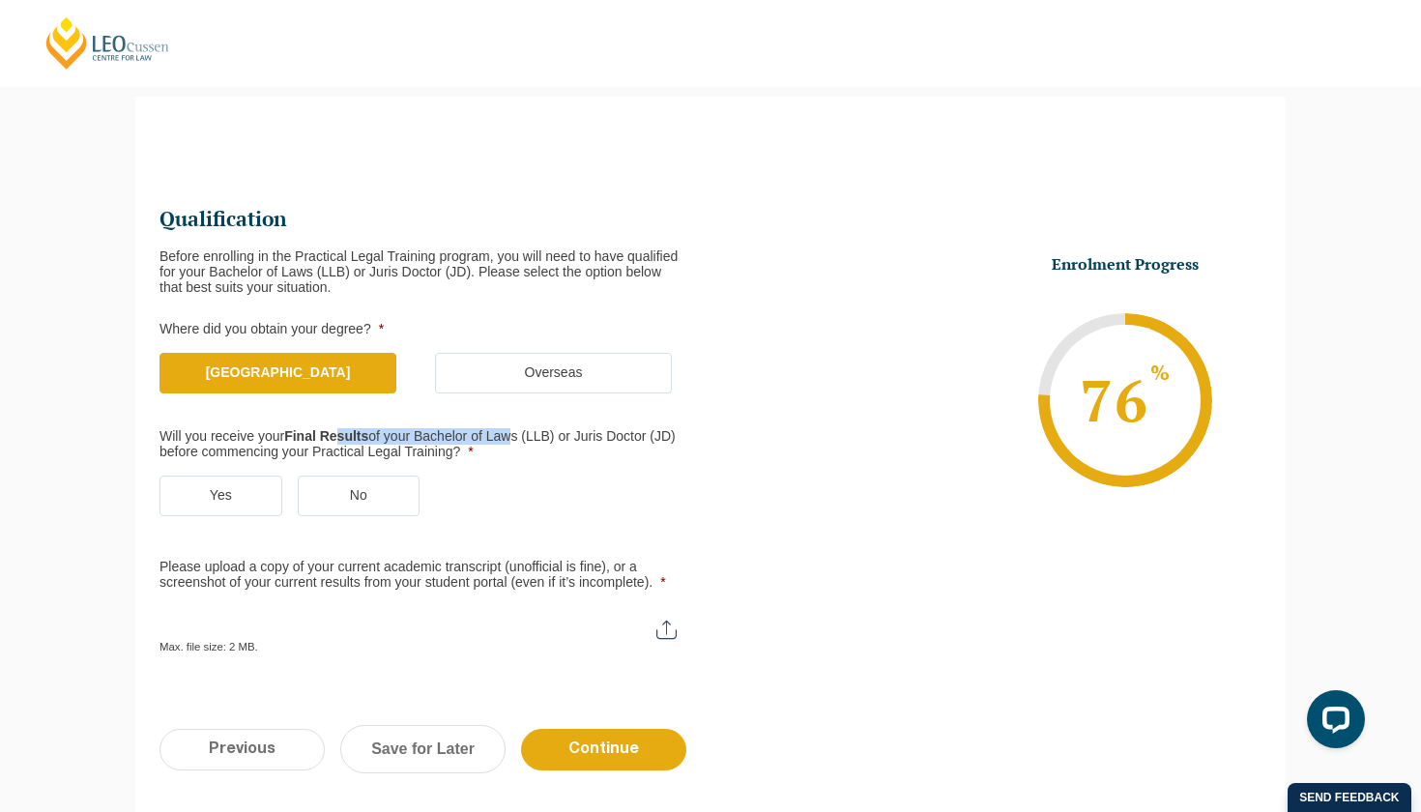
drag, startPoint x: 342, startPoint y: 434, endPoint x: 528, endPoint y: 446, distance: 186.0
click at [528, 446] on label "Will you receive your Final Results of your Bachelor of Laws (LLB) or Juris Doc…" at bounding box center [420, 444] width 520 height 31
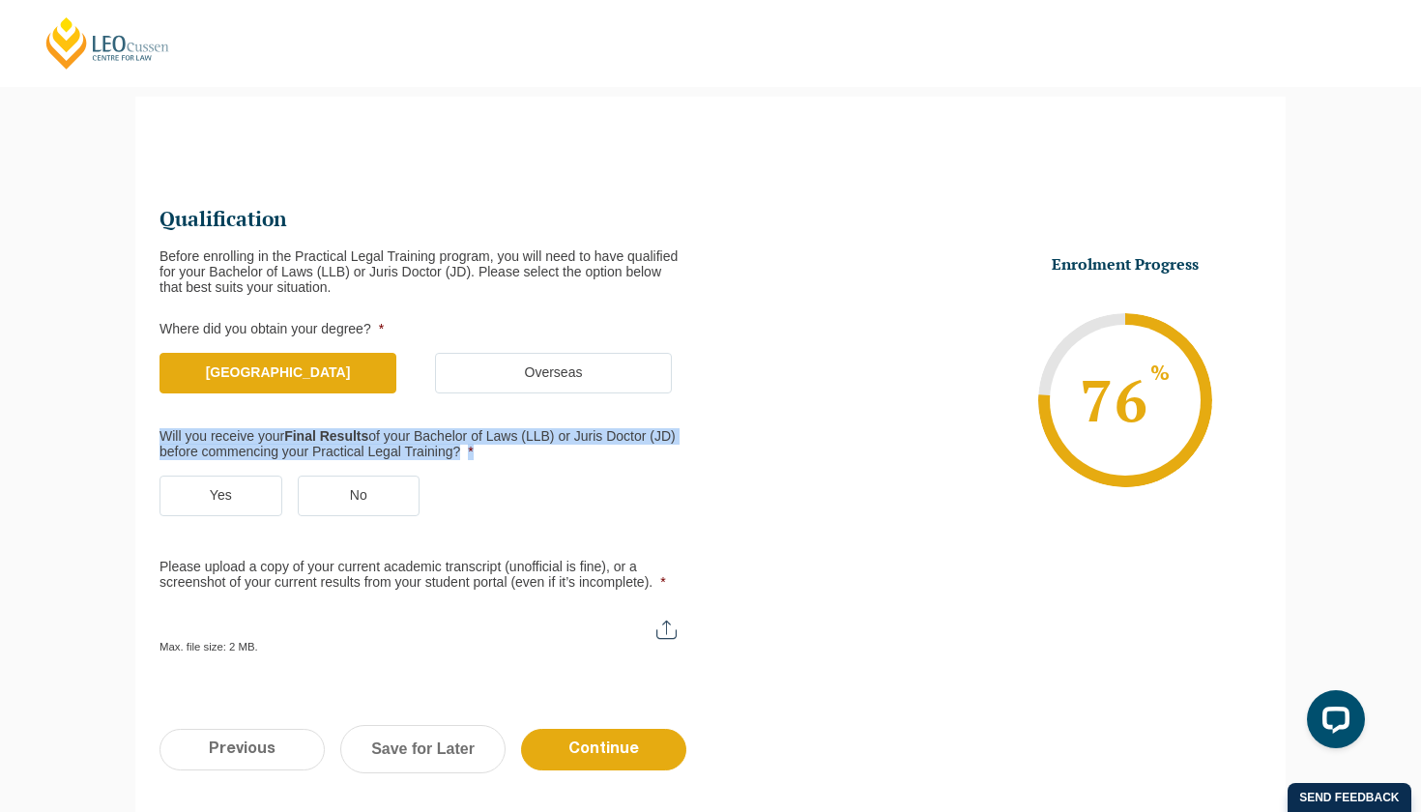
drag, startPoint x: 528, startPoint y: 446, endPoint x: 447, endPoint y: 423, distance: 84.2
click at [447, 423] on ul "Qualification Before enrolling in the Practical Legal Training program, you wil…" at bounding box center [435, 430] width 551 height 448
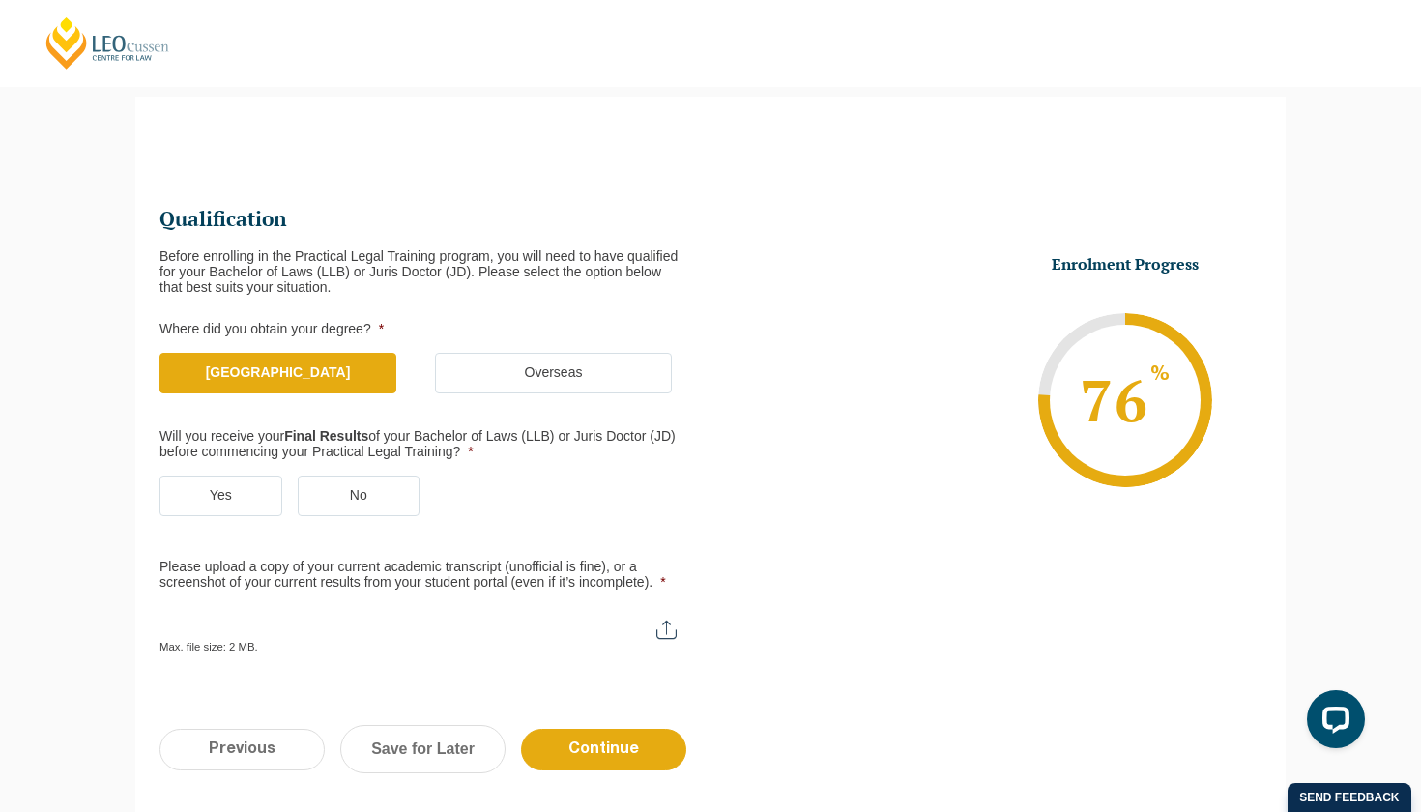
click at [272, 481] on label "Yes" at bounding box center [221, 496] width 123 height 41
click at [0, 0] on input "Yes" at bounding box center [0, 0] width 0 height 0
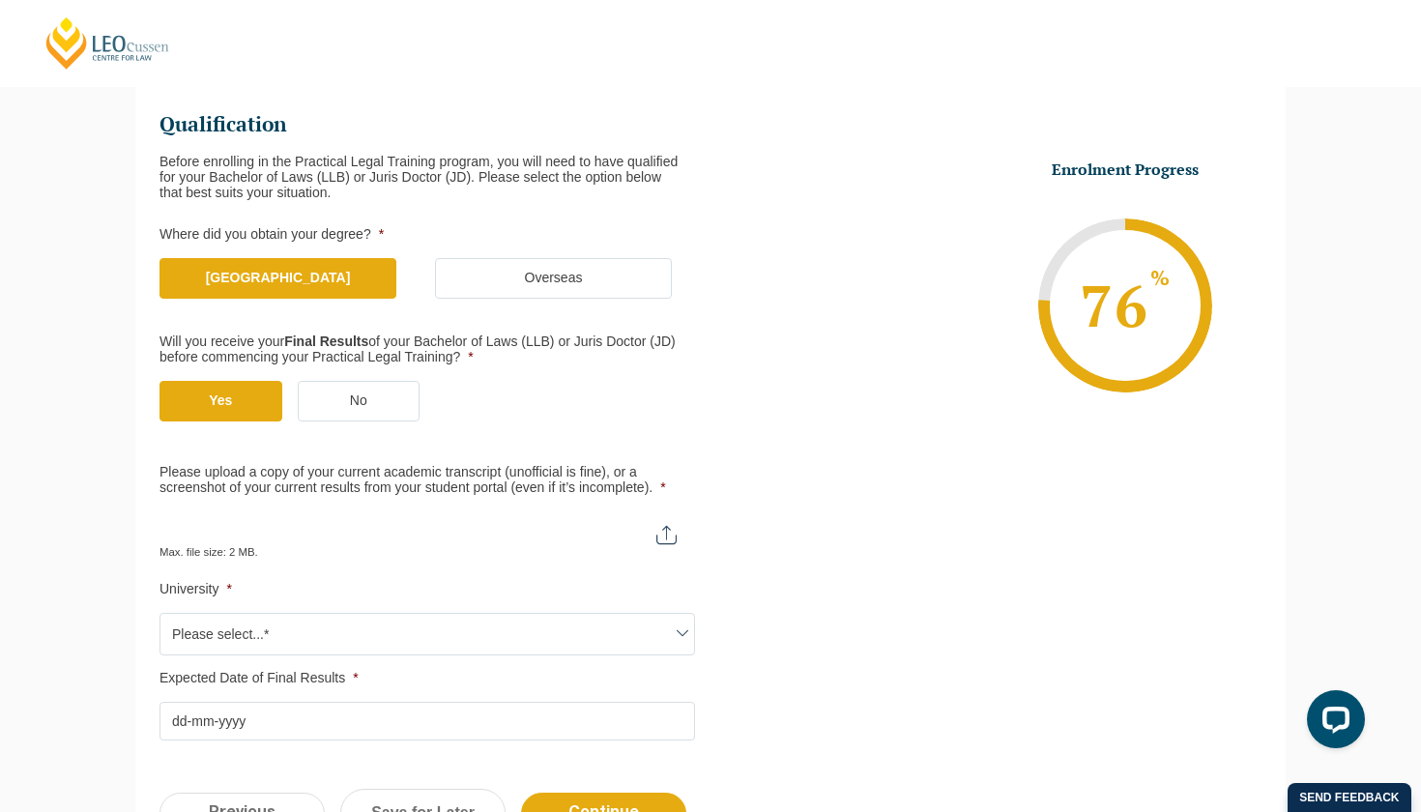
scroll to position [305, 0]
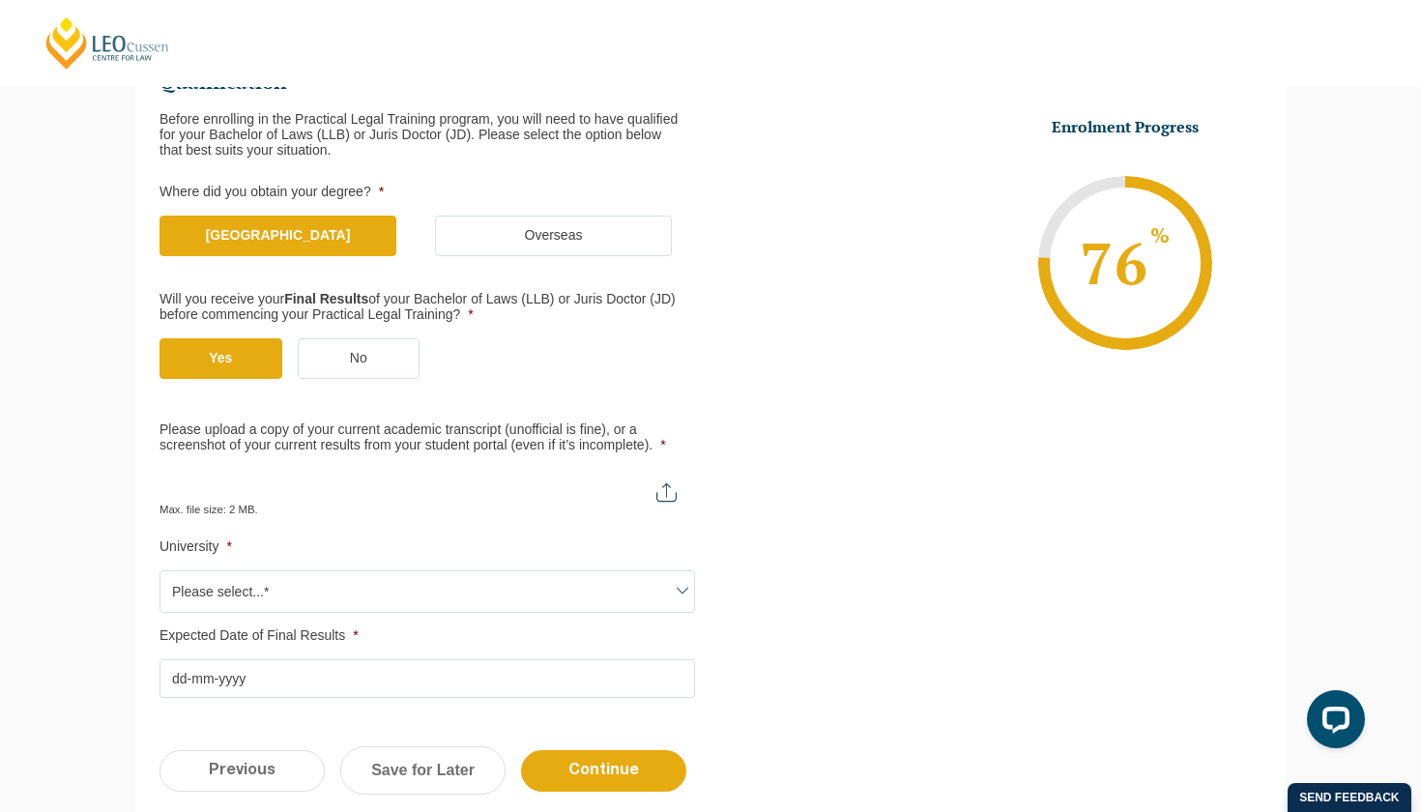
click at [621, 490] on input "Please upload a copy of your current academic transcript (unofficial is fine), …" at bounding box center [428, 485] width 536 height 33
type input "C:\fakepath\[PERSON_NAME].pdf"
click at [374, 586] on span "Please select...*" at bounding box center [427, 591] width 534 height 41
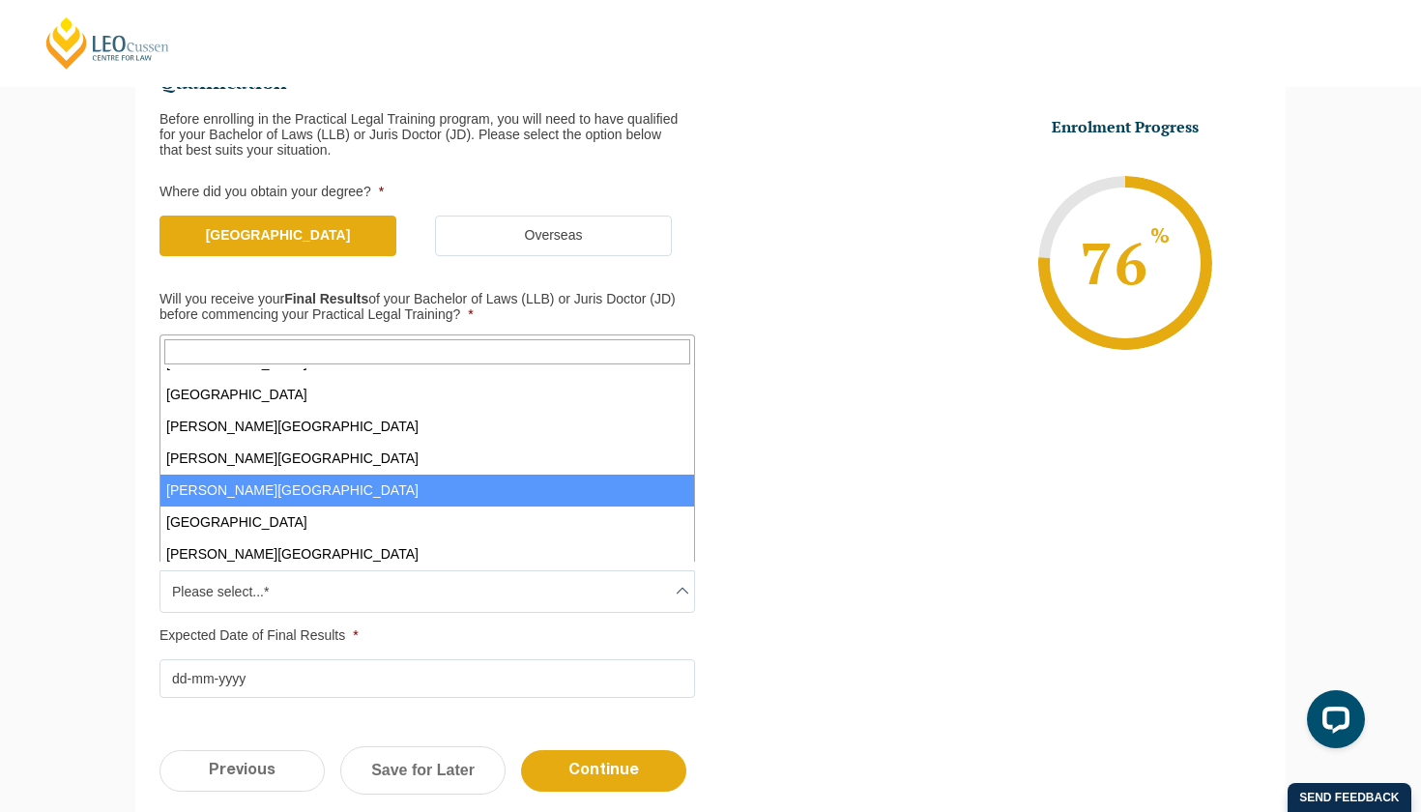
scroll to position [148, 0]
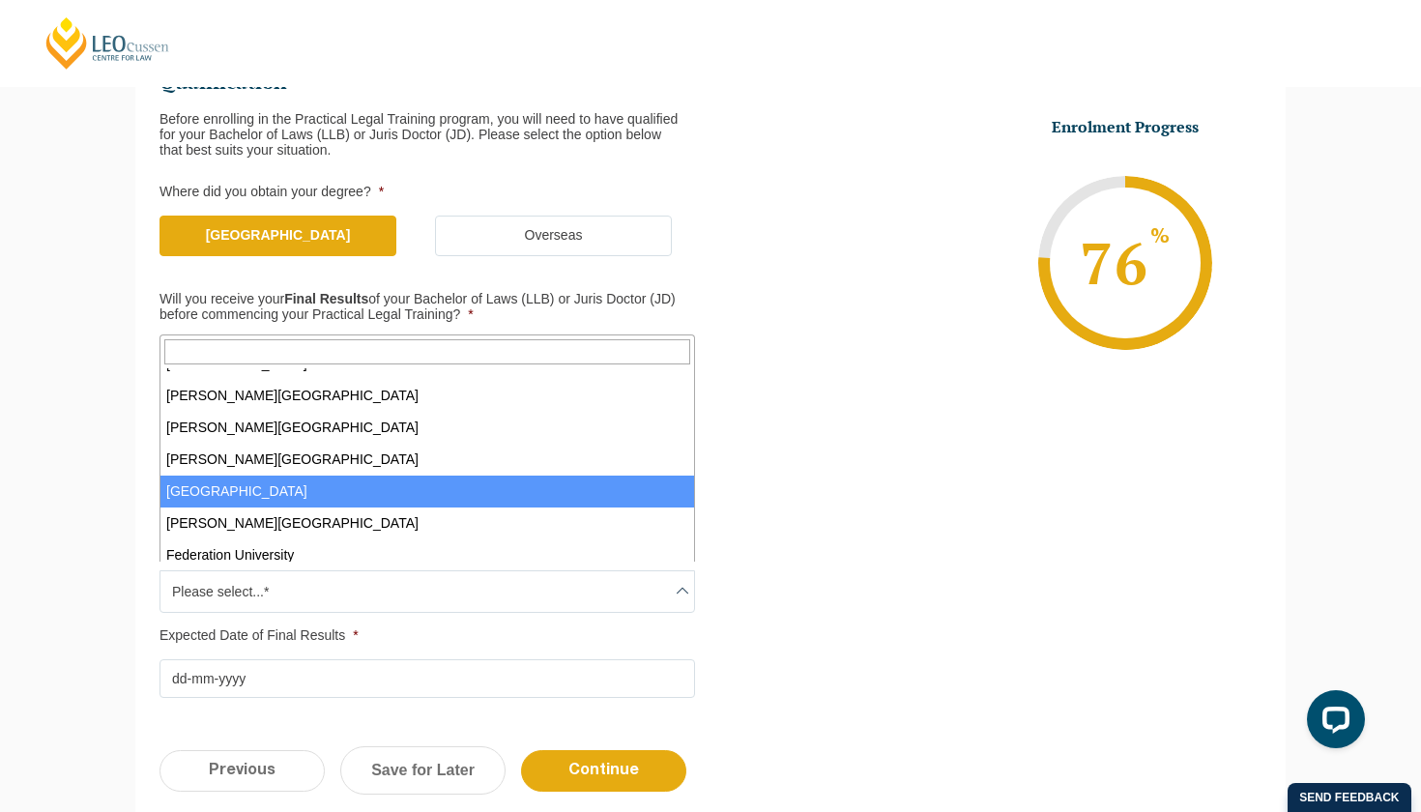
select select "[GEOGRAPHIC_DATA]"
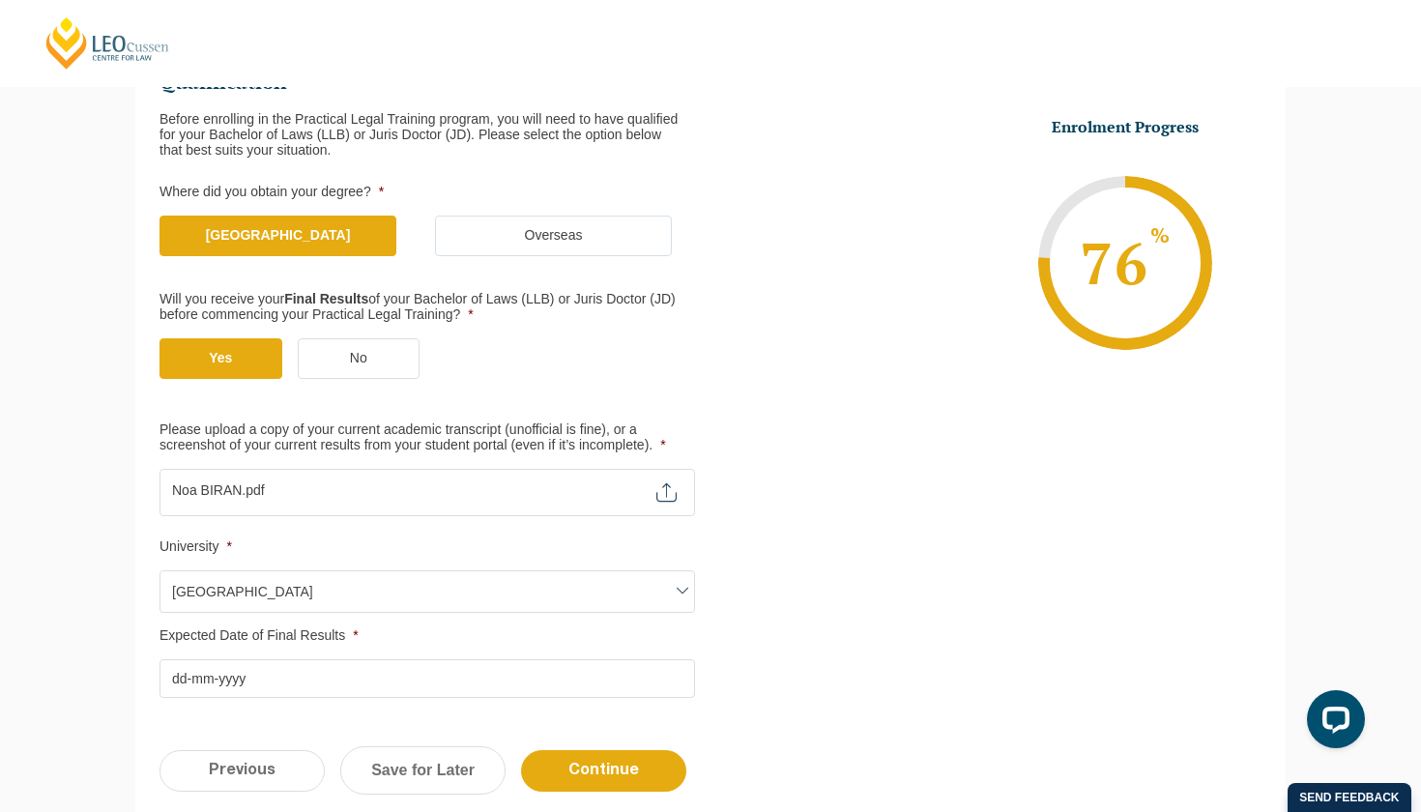
click at [289, 685] on input "Expected Date of Final Results *" at bounding box center [428, 678] width 536 height 39
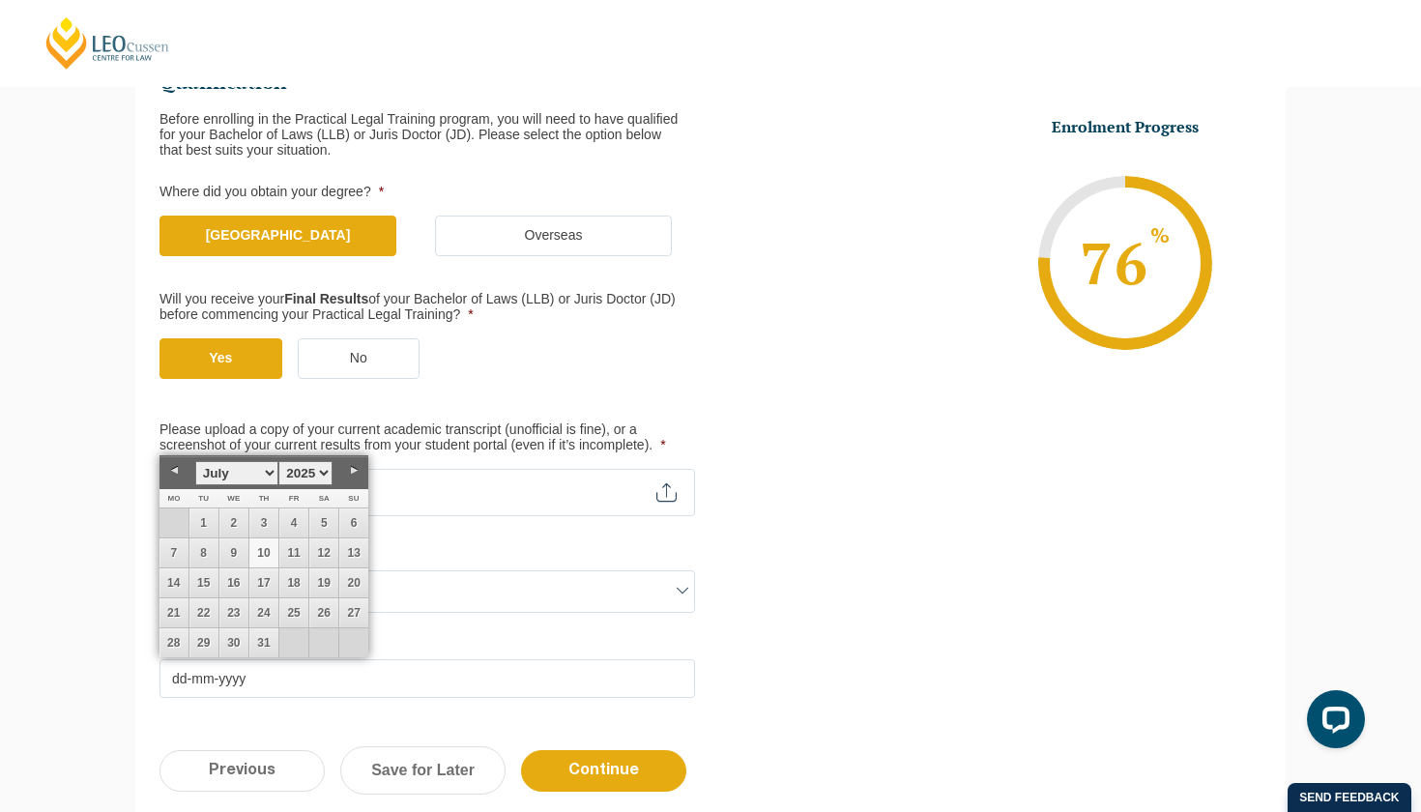
click at [266, 543] on link "10" at bounding box center [263, 552] width 29 height 29
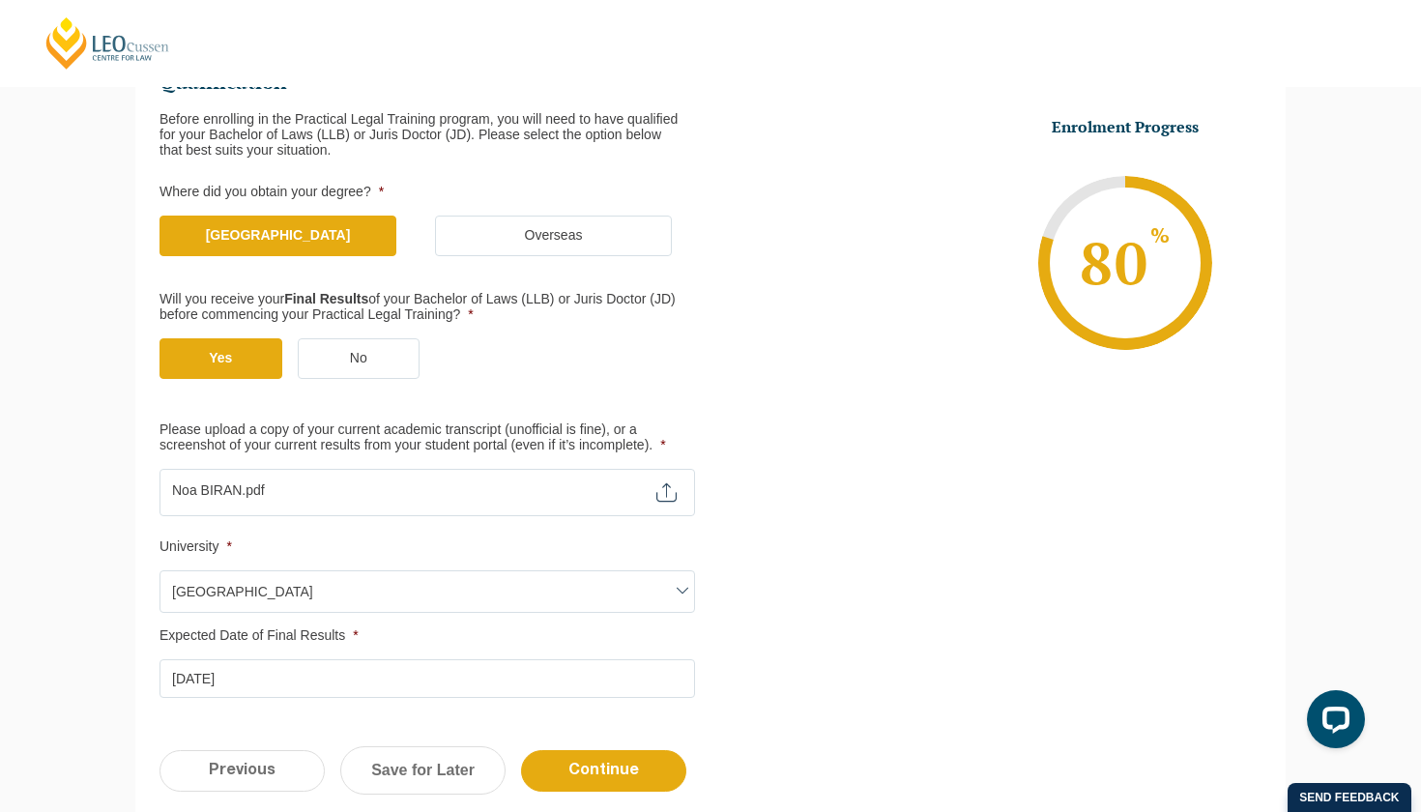
click at [251, 662] on input "[DATE]" at bounding box center [428, 678] width 536 height 39
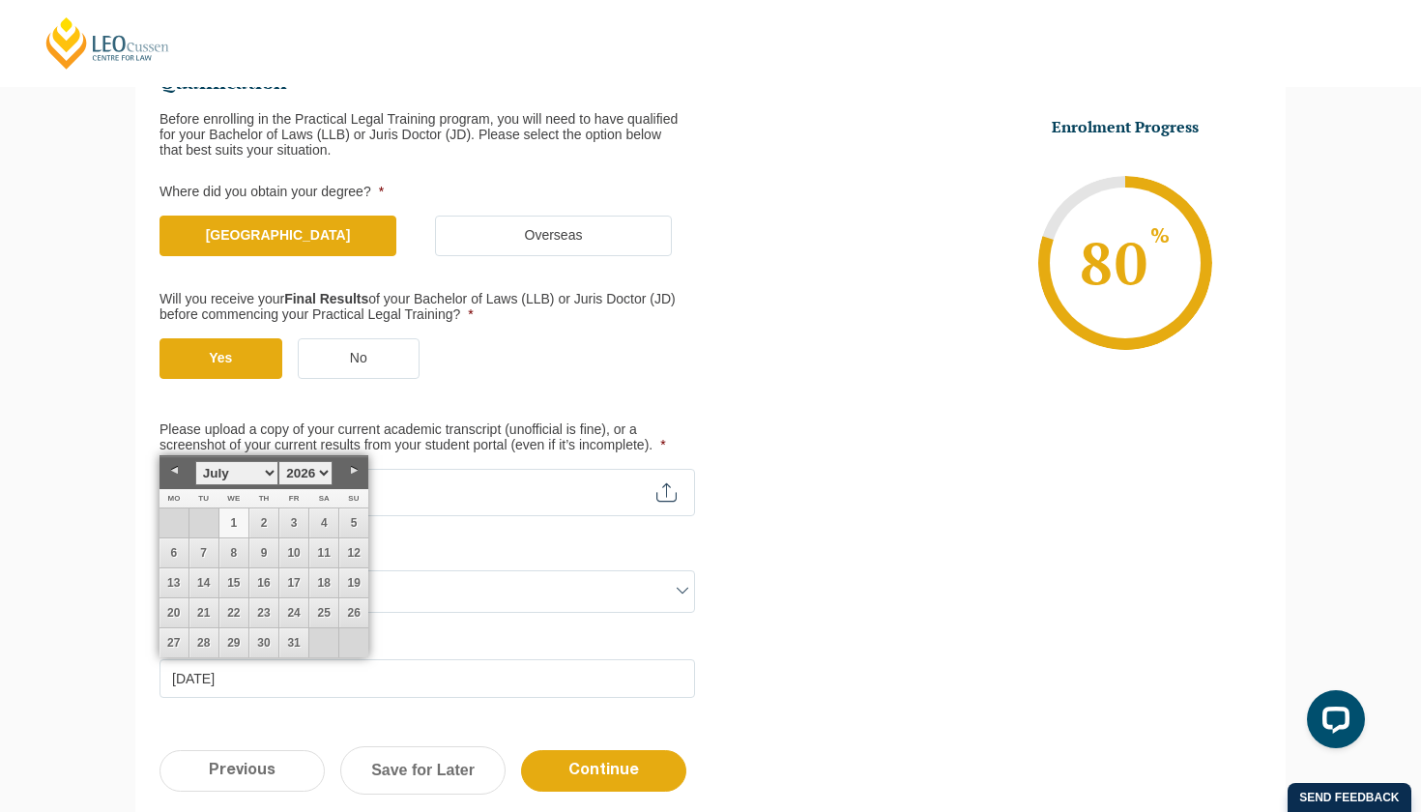
click at [238, 517] on link "1" at bounding box center [233, 522] width 29 height 29
type input "[DATE]"
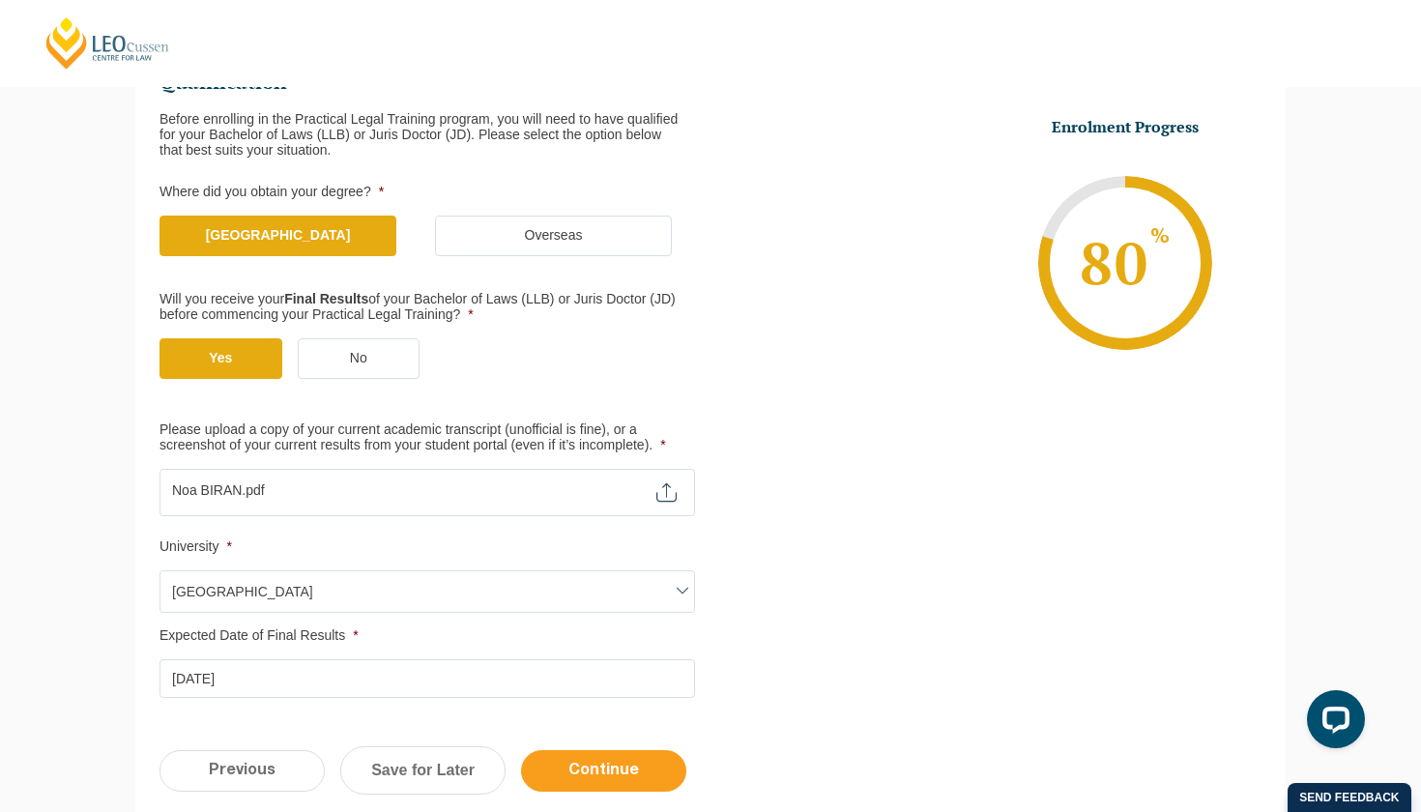
click at [599, 757] on input "Continue" at bounding box center [603, 771] width 165 height 42
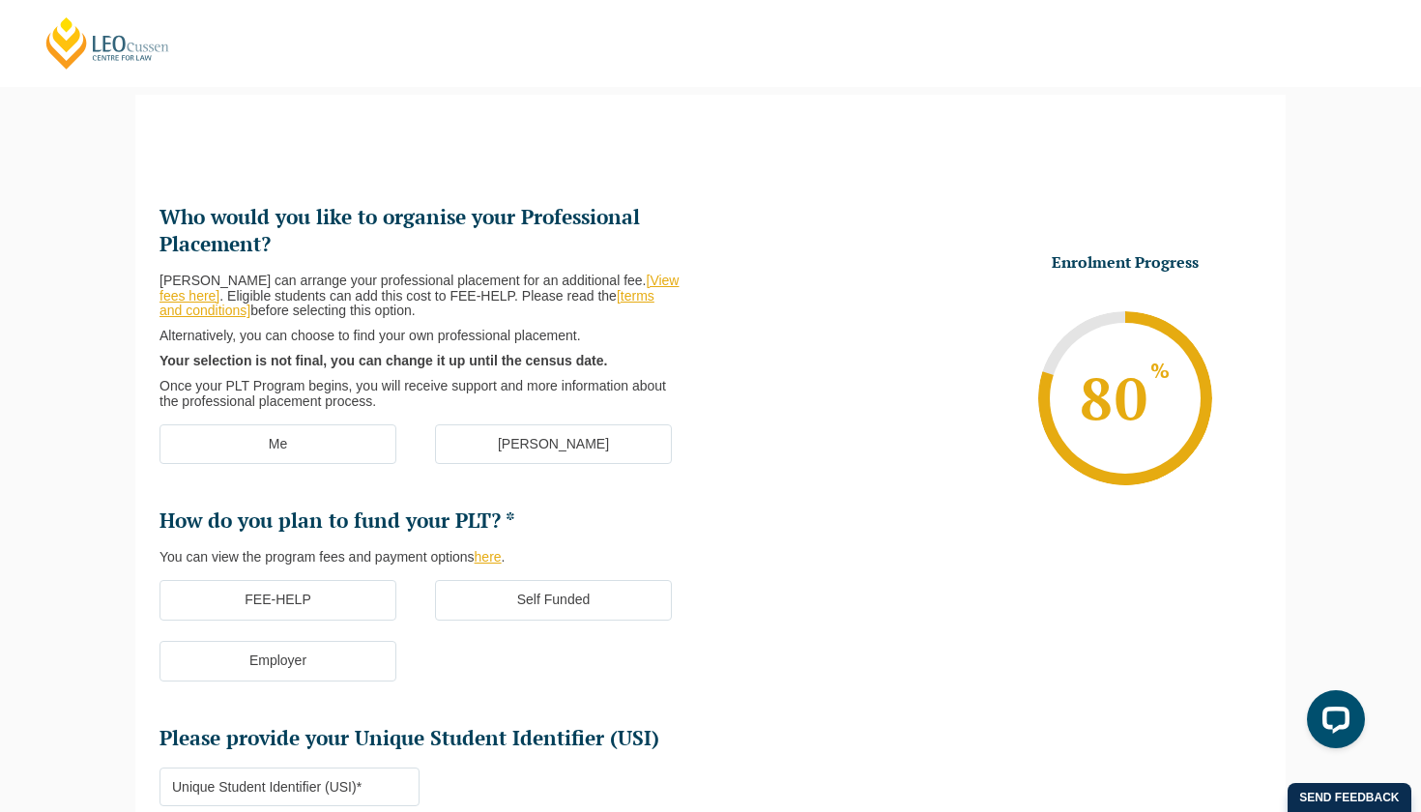
scroll to position [167, 0]
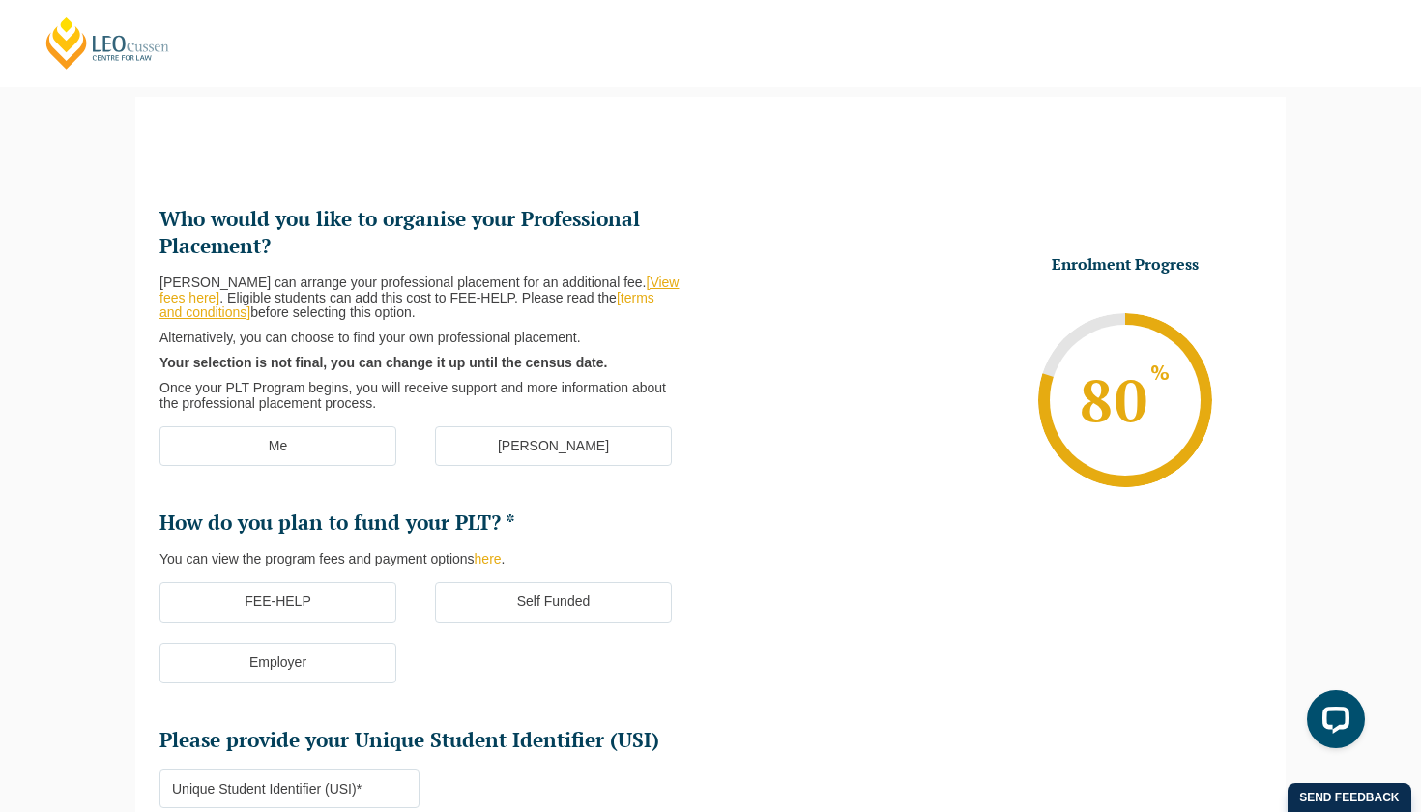
drag, startPoint x: 374, startPoint y: 225, endPoint x: 424, endPoint y: 318, distance: 105.5
click at [424, 318] on li "Who would you like to organise your Professional Placement? [PERSON_NAME] can a…" at bounding box center [435, 309] width 551 height 206
click at [424, 318] on div "[PERSON_NAME] can arrange your professional placement for an additional fee. [V…" at bounding box center [428, 344] width 536 height 136
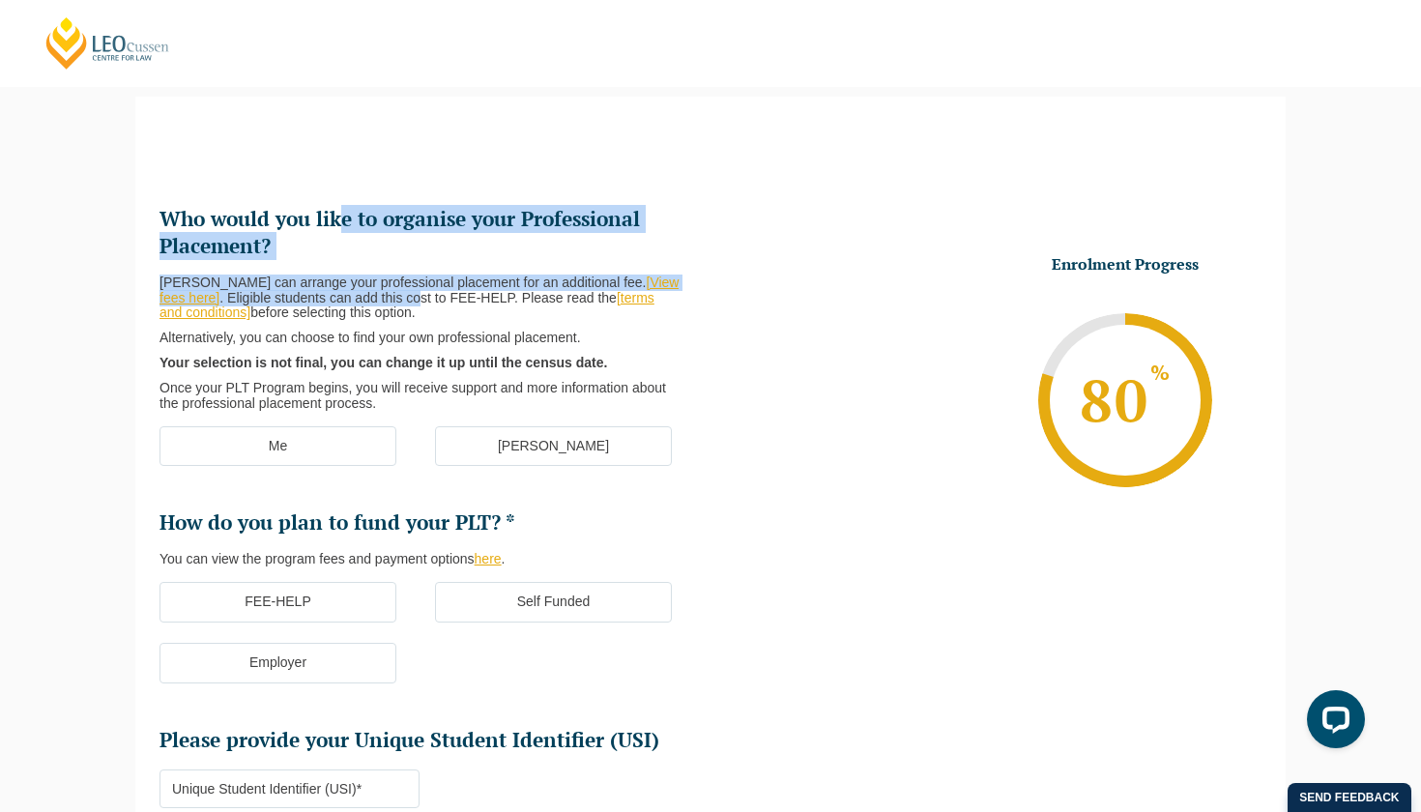
drag, startPoint x: 341, startPoint y: 213, endPoint x: 392, endPoint y: 306, distance: 106.4
click at [392, 305] on li "Who would you like to organise your Professional Placement? [PERSON_NAME] can a…" at bounding box center [435, 309] width 551 height 206
click at [392, 306] on p "[PERSON_NAME] can arrange your professional placement for an additional fee. [V…" at bounding box center [420, 298] width 520 height 45
drag, startPoint x: 483, startPoint y: 303, endPoint x: 448, endPoint y: 256, distance: 58.6
click at [448, 256] on li "Who would you like to organise your Professional Placement? [PERSON_NAME] can a…" at bounding box center [435, 309] width 551 height 206
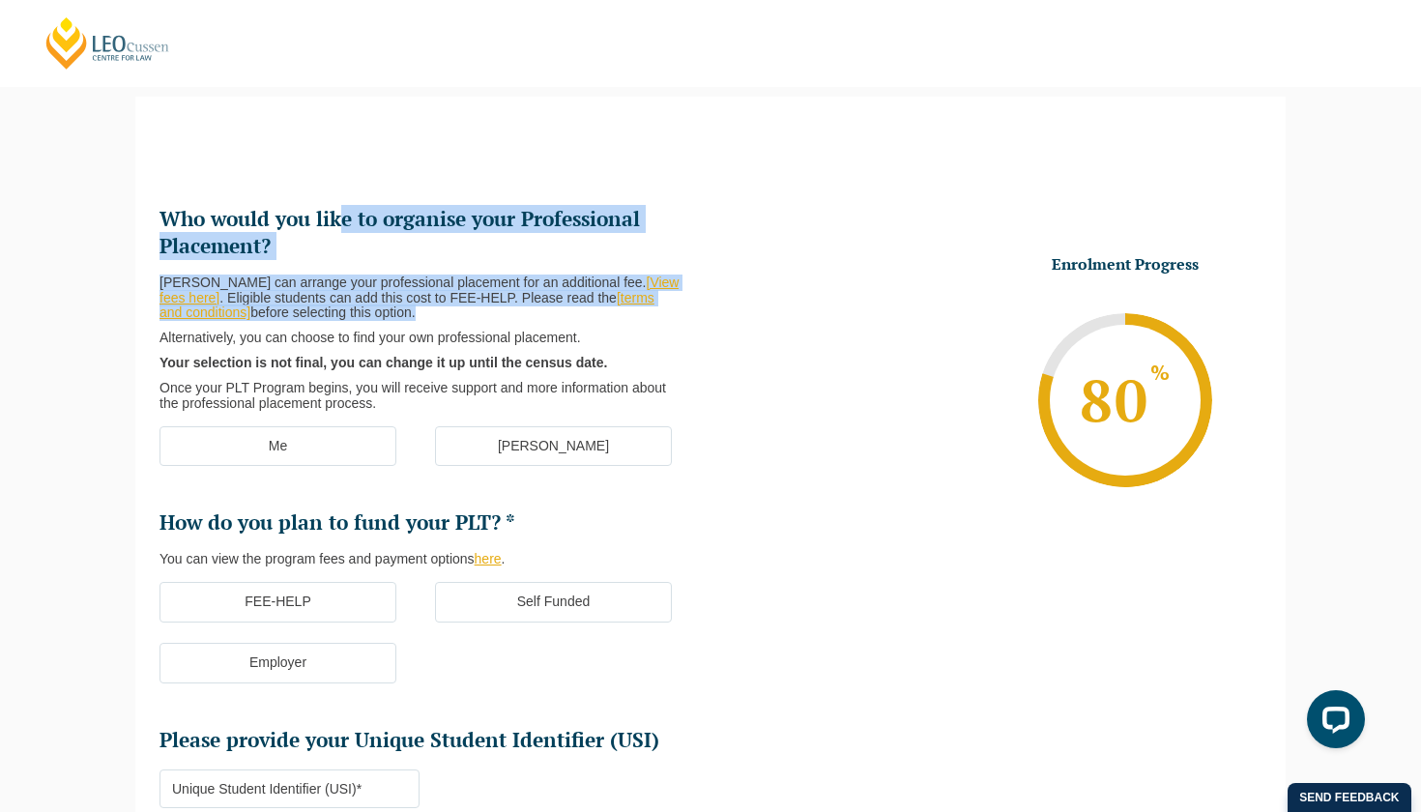
click at [448, 256] on h2 "Who would you like to organise your Professional Placement?" at bounding box center [428, 233] width 536 height 54
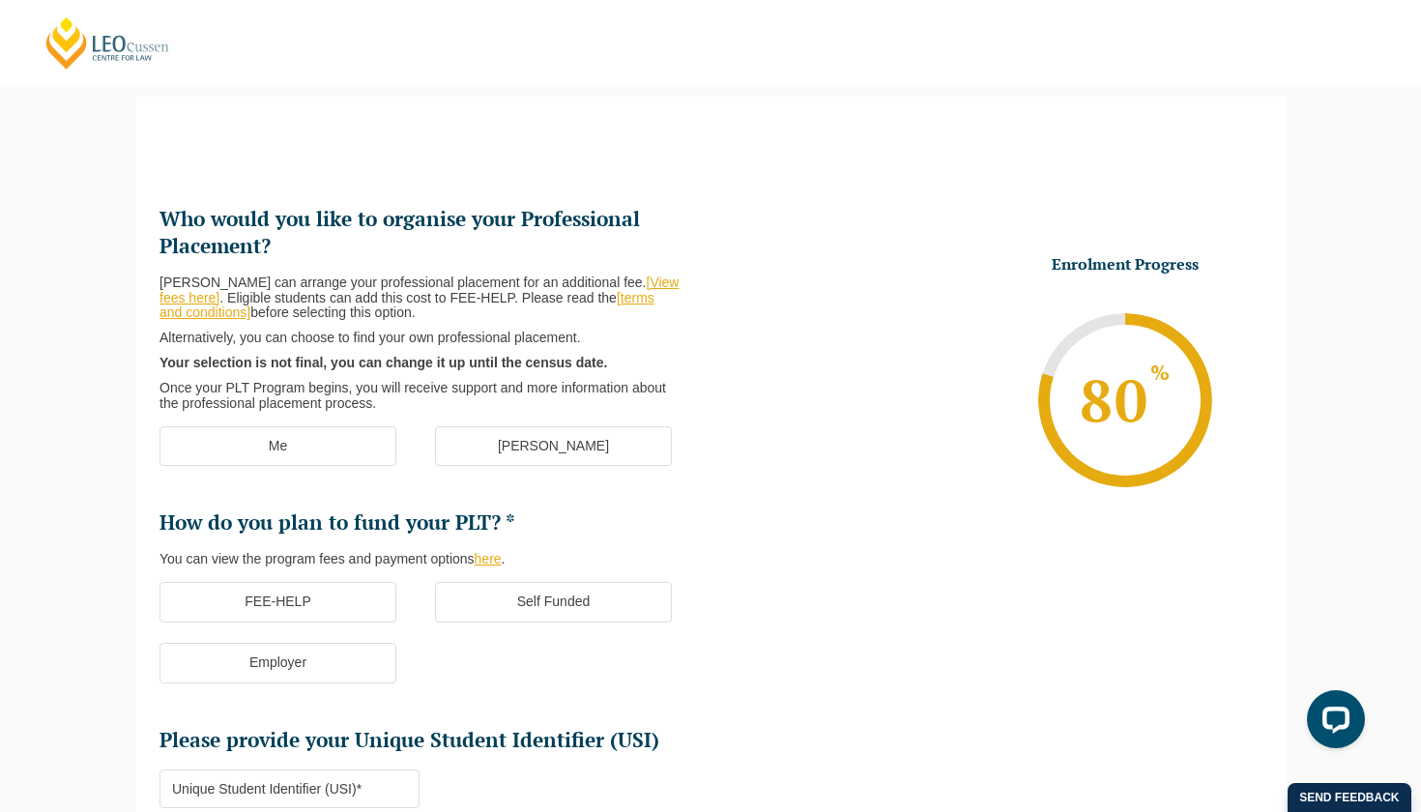
click at [344, 449] on label "Me" at bounding box center [278, 446] width 237 height 41
click at [0, 0] on input "Me" at bounding box center [0, 0] width 0 height 0
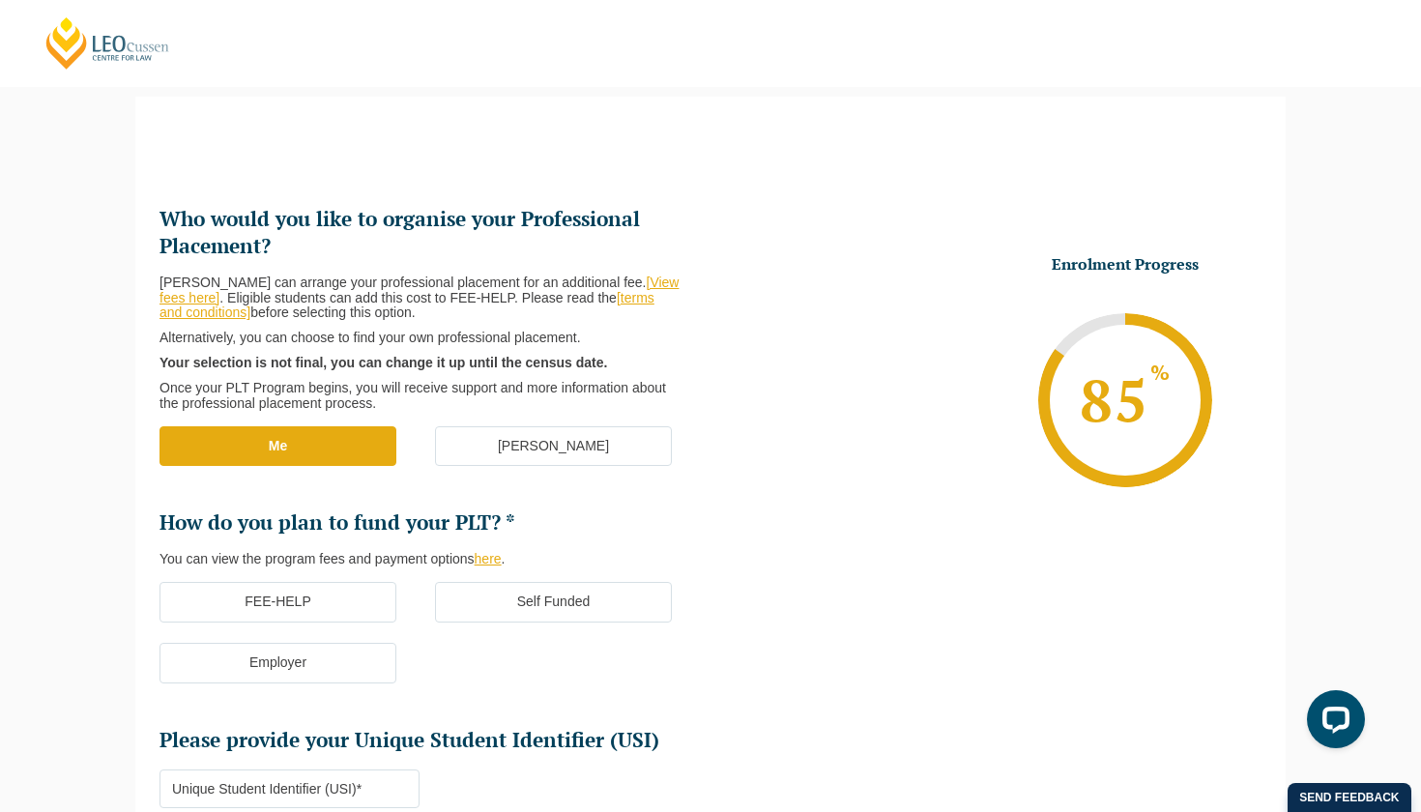
click at [480, 429] on label "[PERSON_NAME]" at bounding box center [553, 446] width 237 height 41
click at [0, 0] on input "[PERSON_NAME]" at bounding box center [0, 0] width 0 height 0
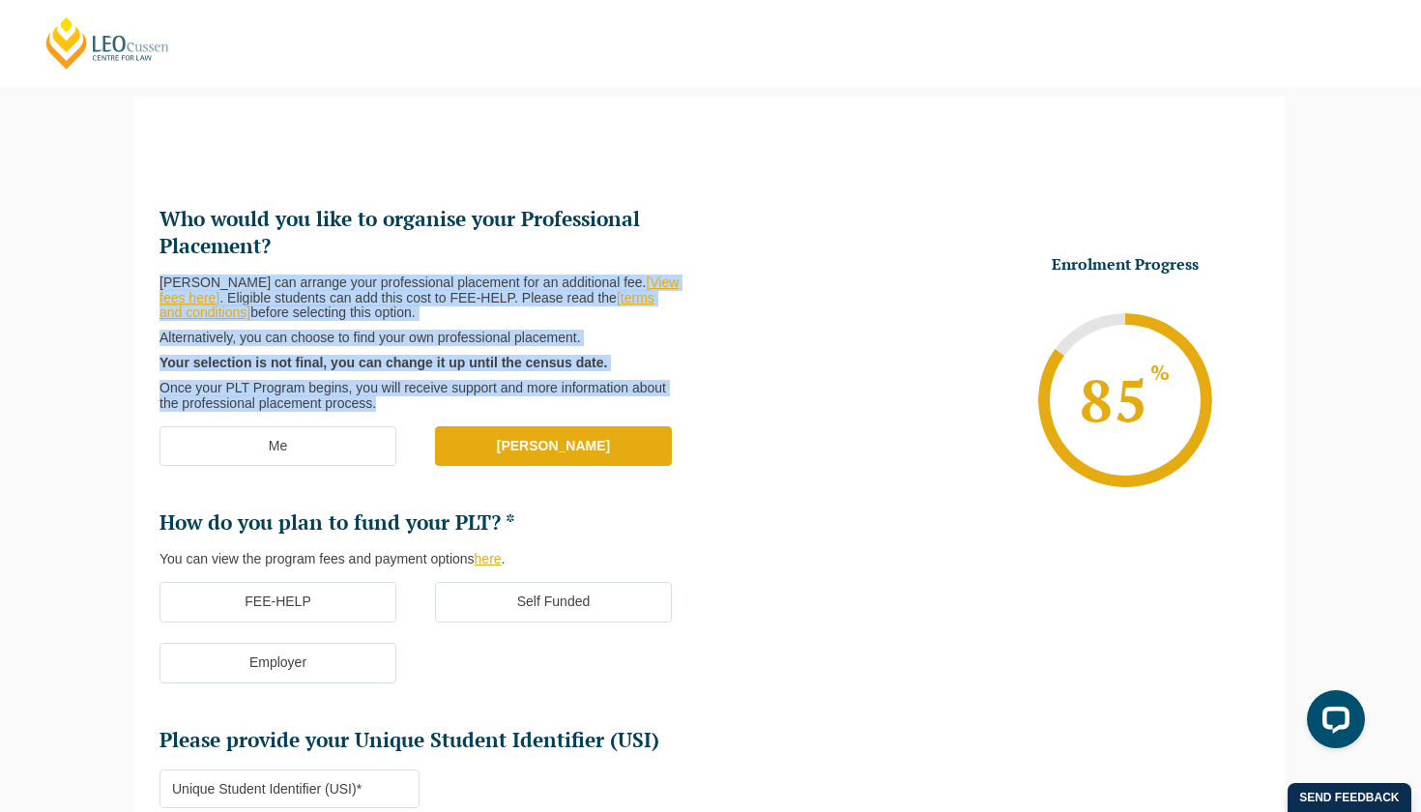
drag, startPoint x: 395, startPoint y: 403, endPoint x: 361, endPoint y: 231, distance: 175.6
click at [361, 231] on li "Who would you like to organise your Professional Placement? [PERSON_NAME] can a…" at bounding box center [435, 309] width 551 height 206
click at [361, 232] on h2 "Who would you like to organise your Professional Placement?" at bounding box center [428, 233] width 536 height 54
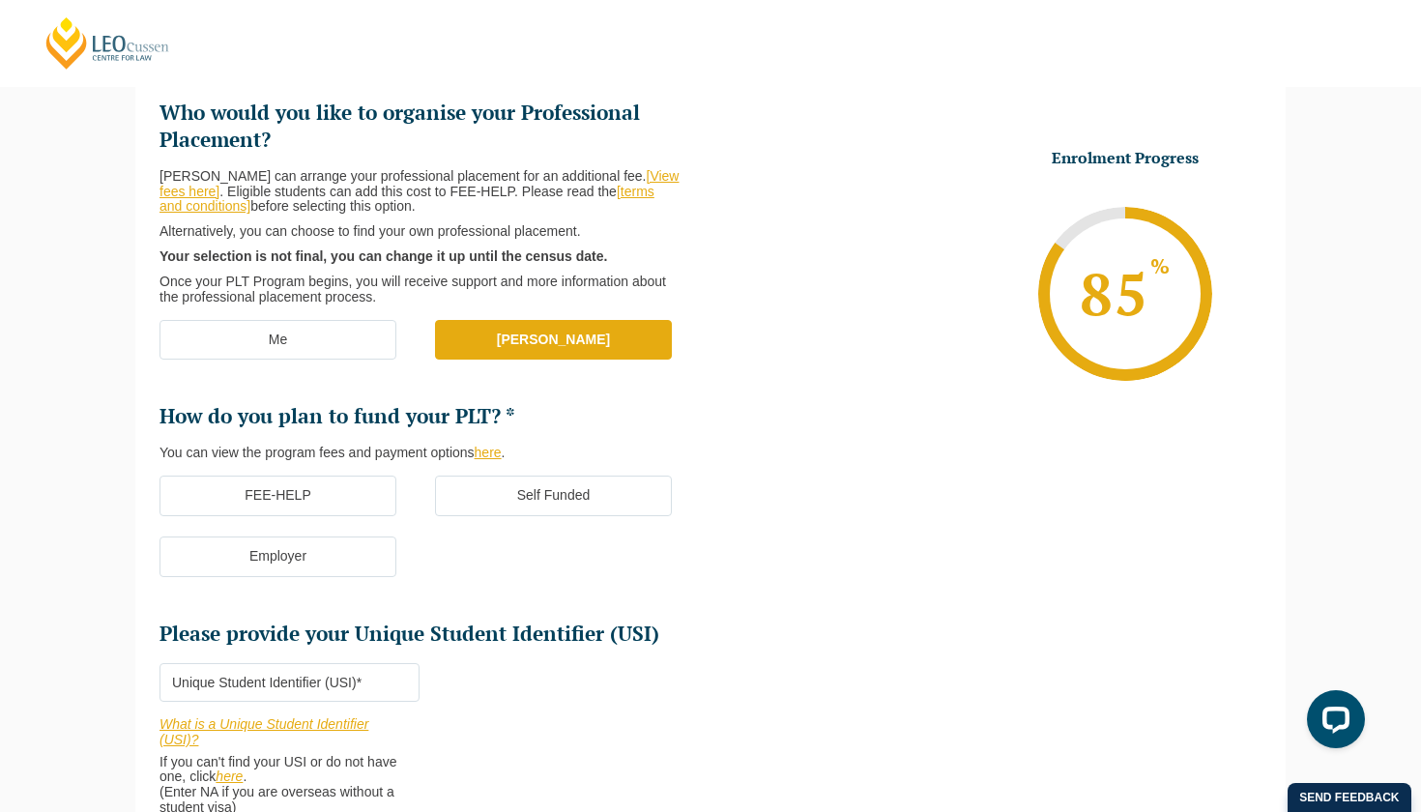
scroll to position [275, 0]
click at [307, 493] on label "FEE-HELP" at bounding box center [278, 495] width 237 height 41
click at [0, 0] on input "FEE-HELP" at bounding box center [0, 0] width 0 height 0
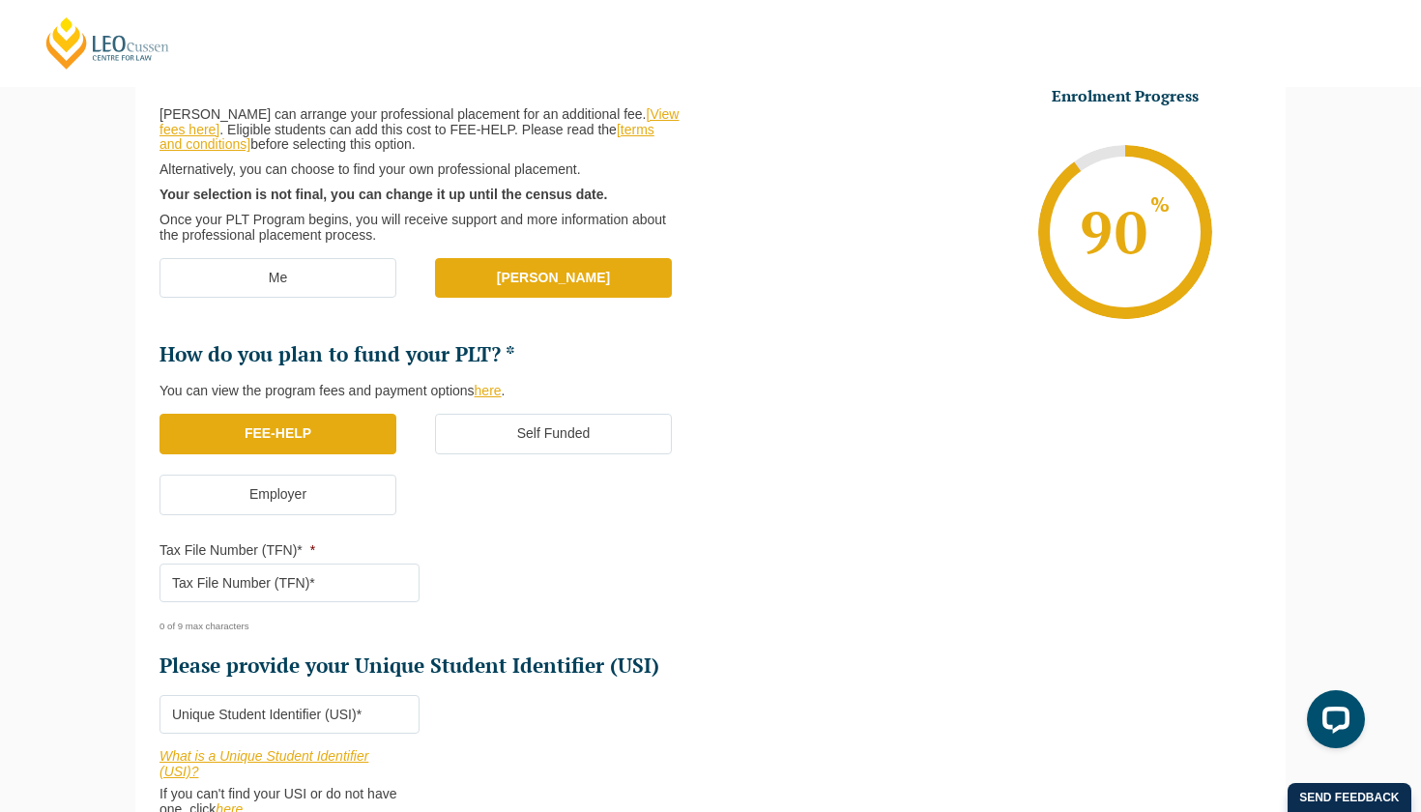
scroll to position [336, 0]
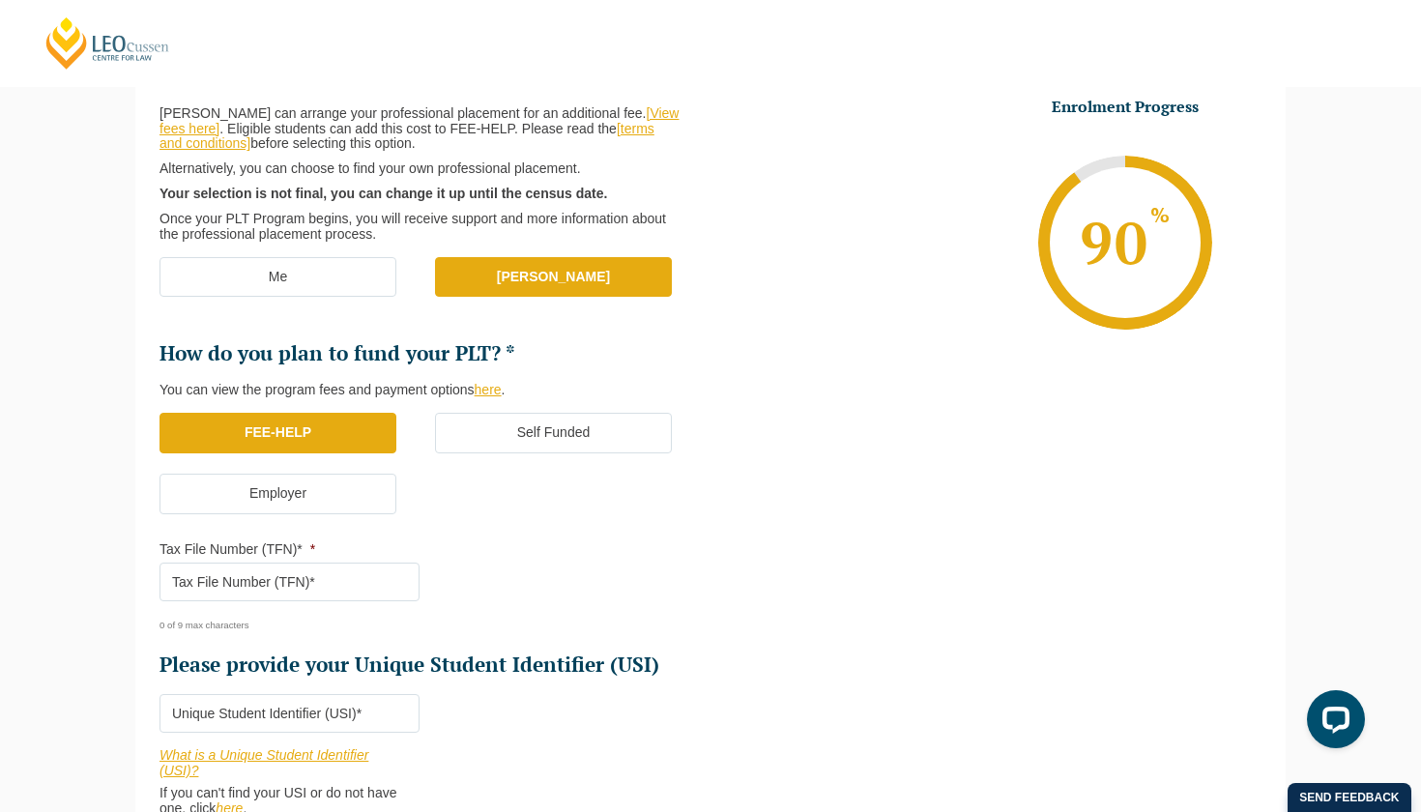
click at [312, 487] on label "Employer" at bounding box center [278, 494] width 237 height 41
click at [0, 0] on input "Employer" at bounding box center [0, 0] width 0 height 0
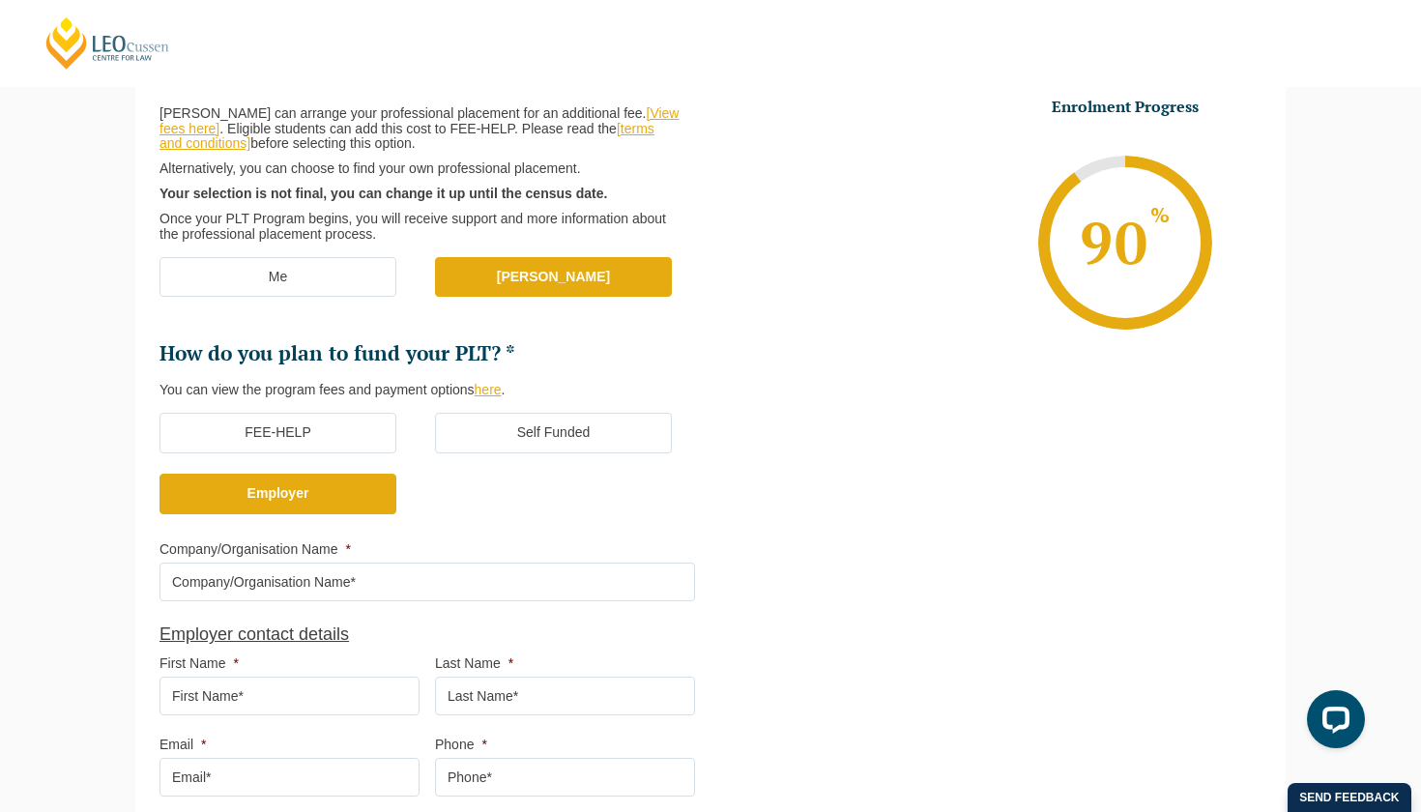
scroll to position [349, 0]
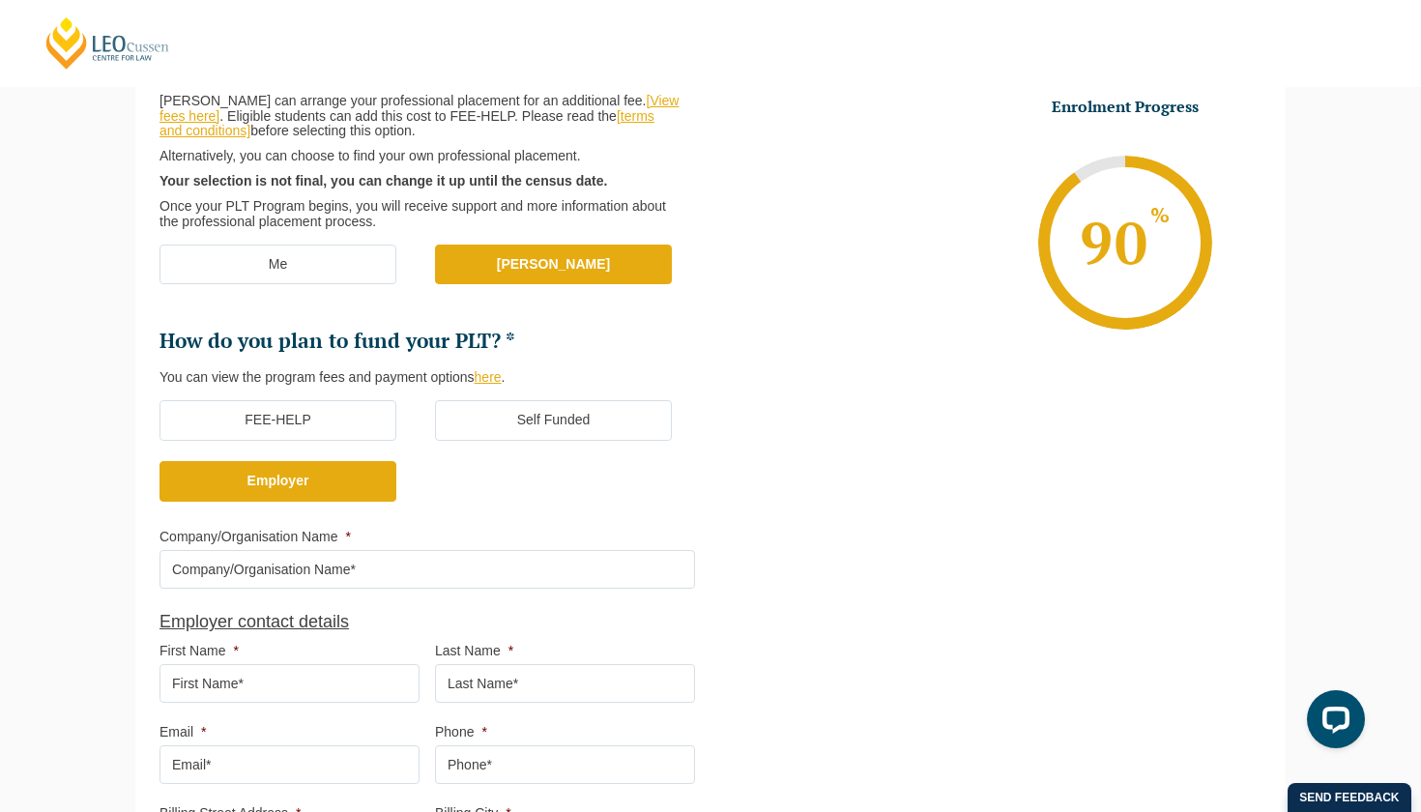
click at [488, 405] on label "Self Funded" at bounding box center [553, 420] width 237 height 41
click at [0, 0] on input "Self Funded" at bounding box center [0, 0] width 0 height 0
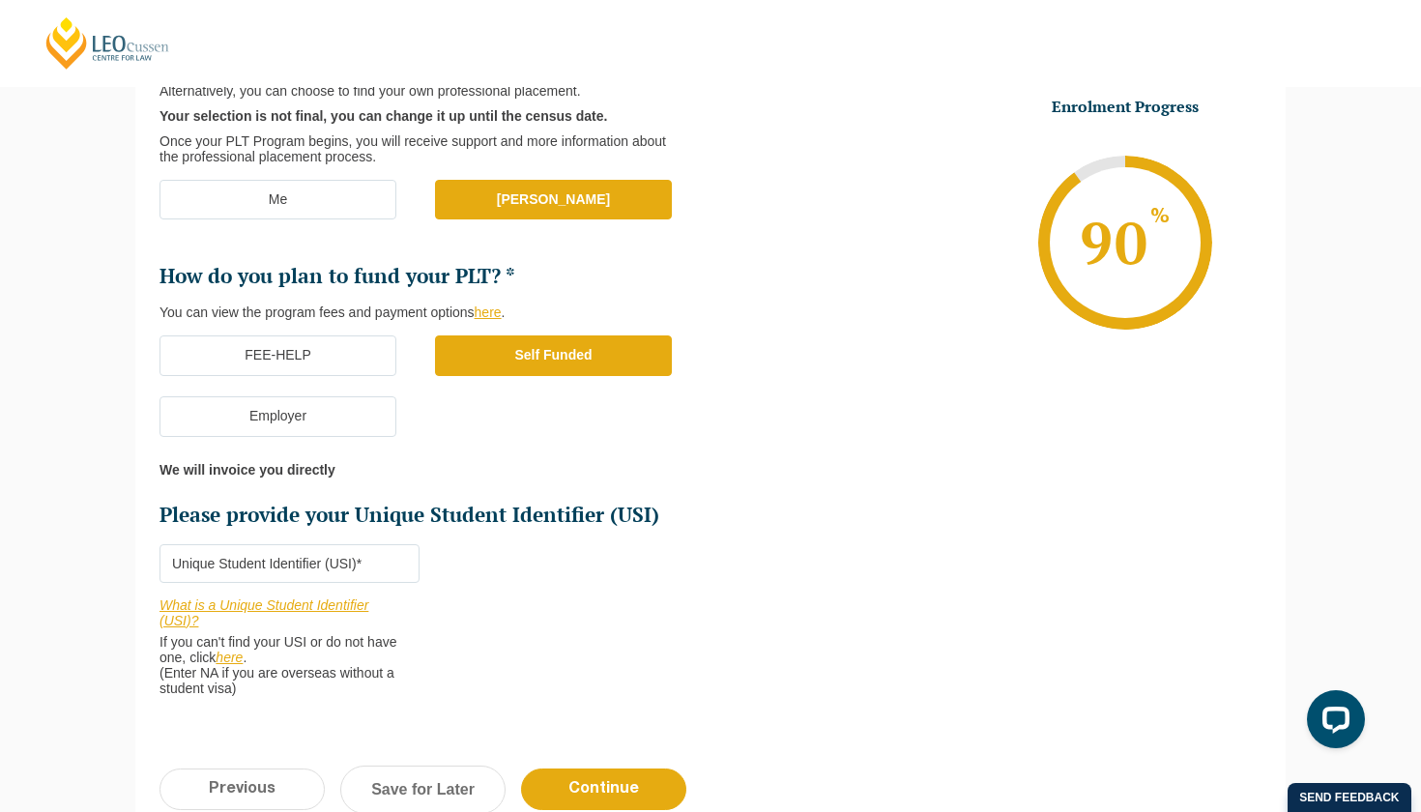
scroll to position [469, 0]
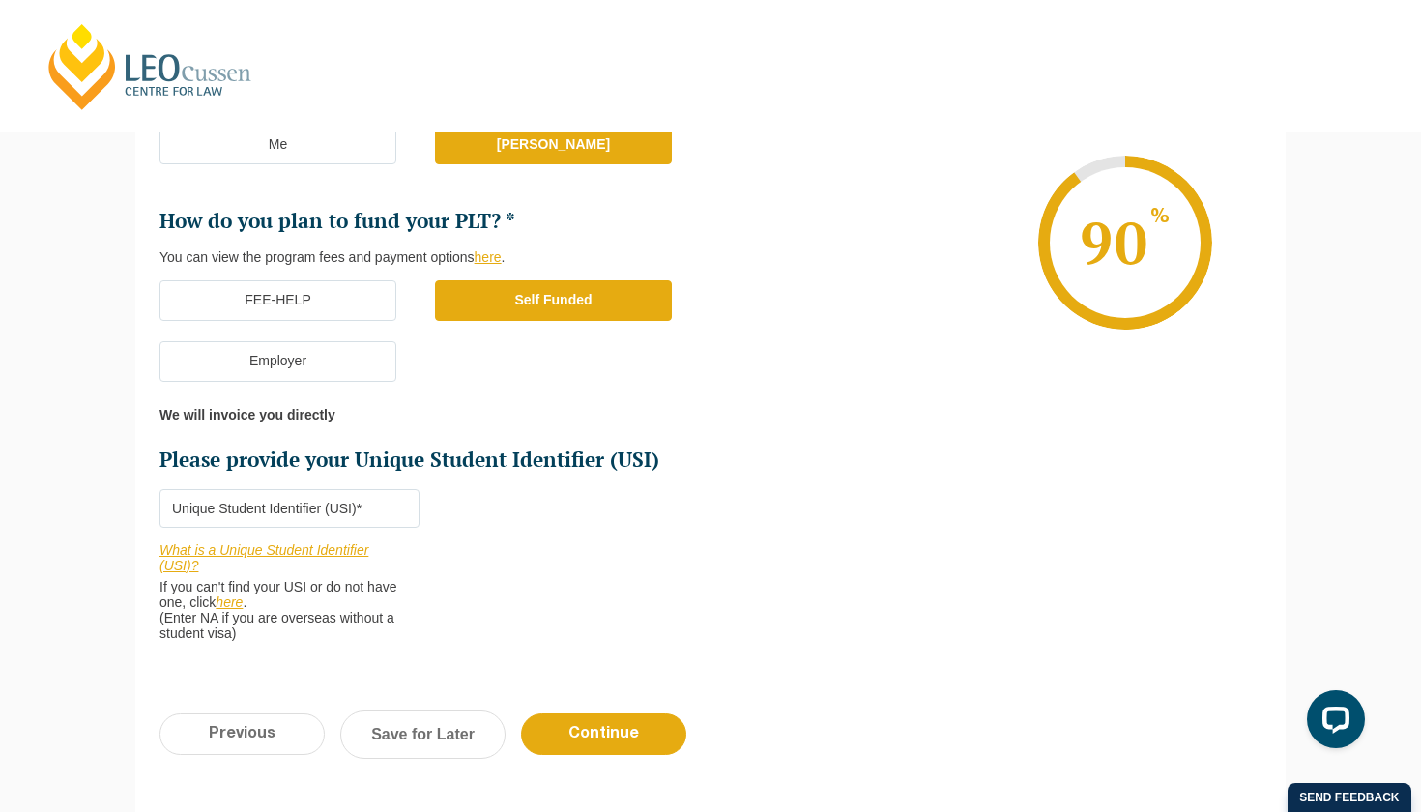
click at [239, 595] on link "here" at bounding box center [229, 602] width 27 height 15
click at [327, 496] on input "Please provide your Unique Student Identifier (USI) *" at bounding box center [290, 508] width 260 height 39
paste input "ZCP5Y6SXKR"
type input "ZCP5Y6SXKR"
click at [596, 713] on input "Continue" at bounding box center [603, 734] width 165 height 42
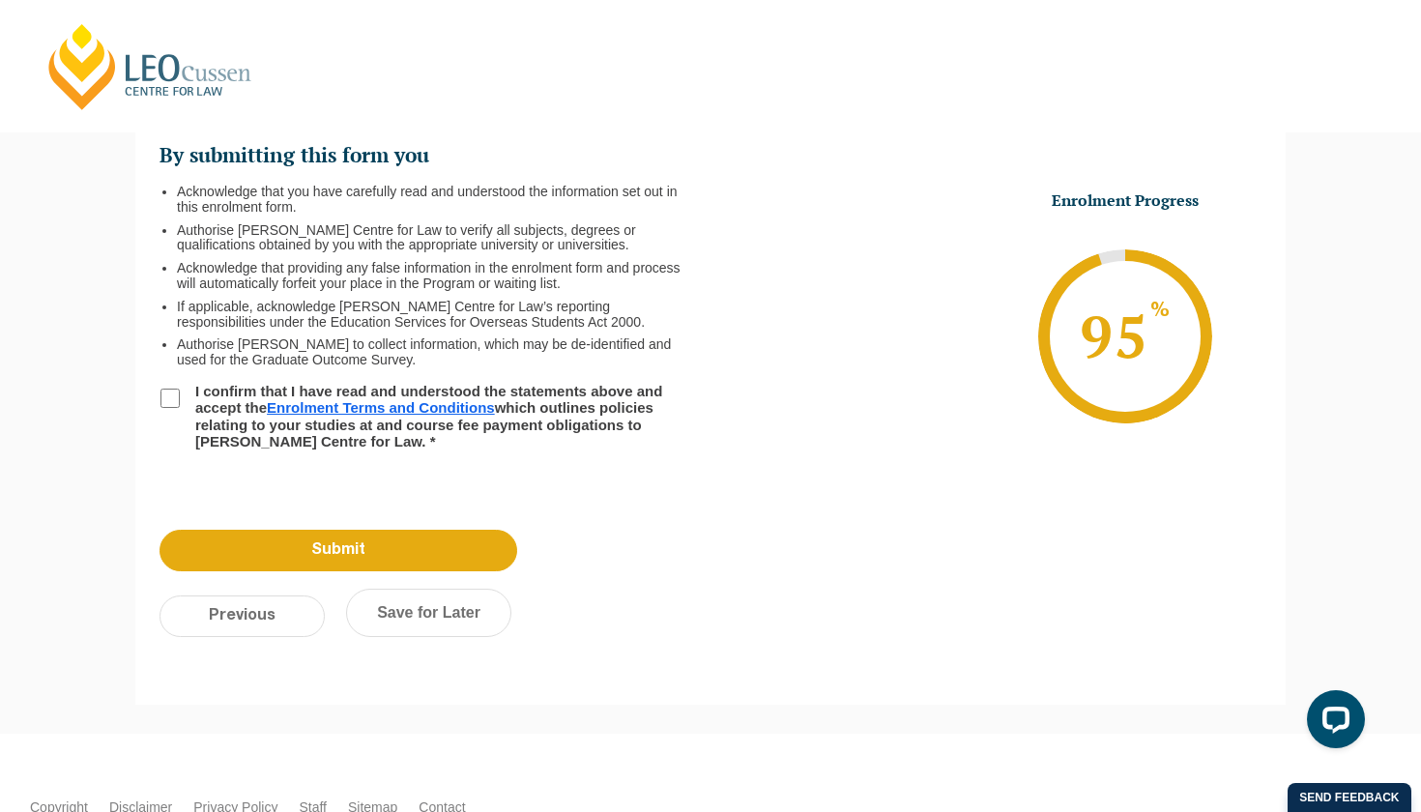
scroll to position [167, 0]
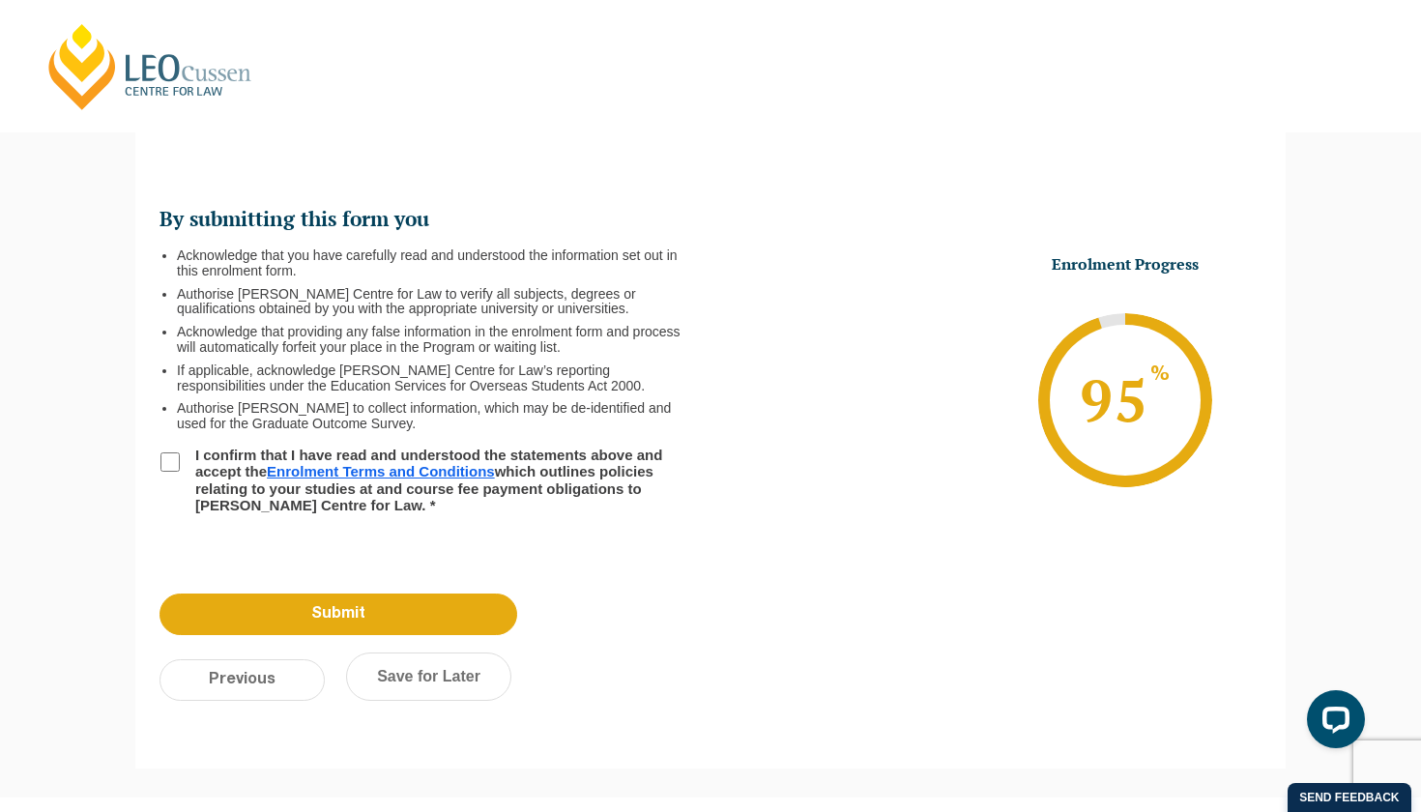
click at [224, 492] on label "I confirm that I have read and understood the statements above and accept the E…" at bounding box center [432, 480] width 496 height 67
click at [180, 472] on input "I confirm that I have read and understood the statements above and accept the E…" at bounding box center [169, 461] width 19 height 19
checkbox input "true"
click at [351, 618] on input "Submit" at bounding box center [339, 615] width 358 height 42
